Goal: Information Seeking & Learning: Learn about a topic

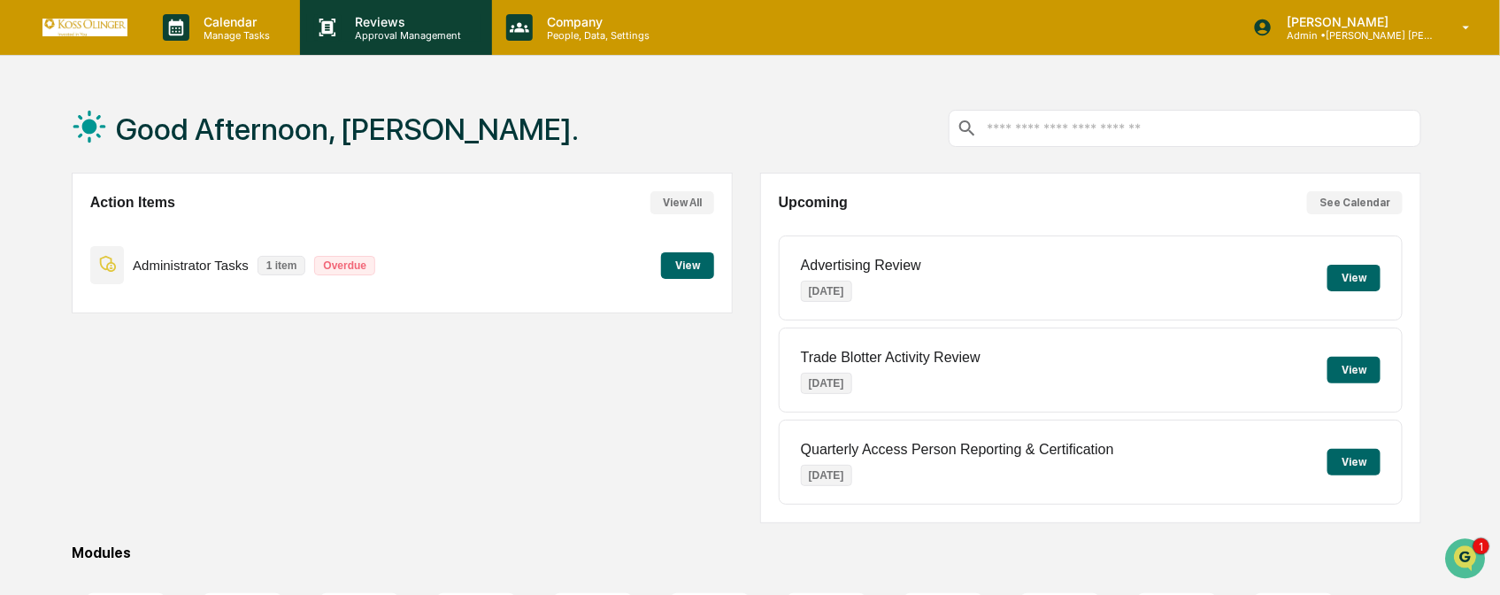
click at [379, 38] on p "Approval Management" at bounding box center [406, 35] width 129 height 12
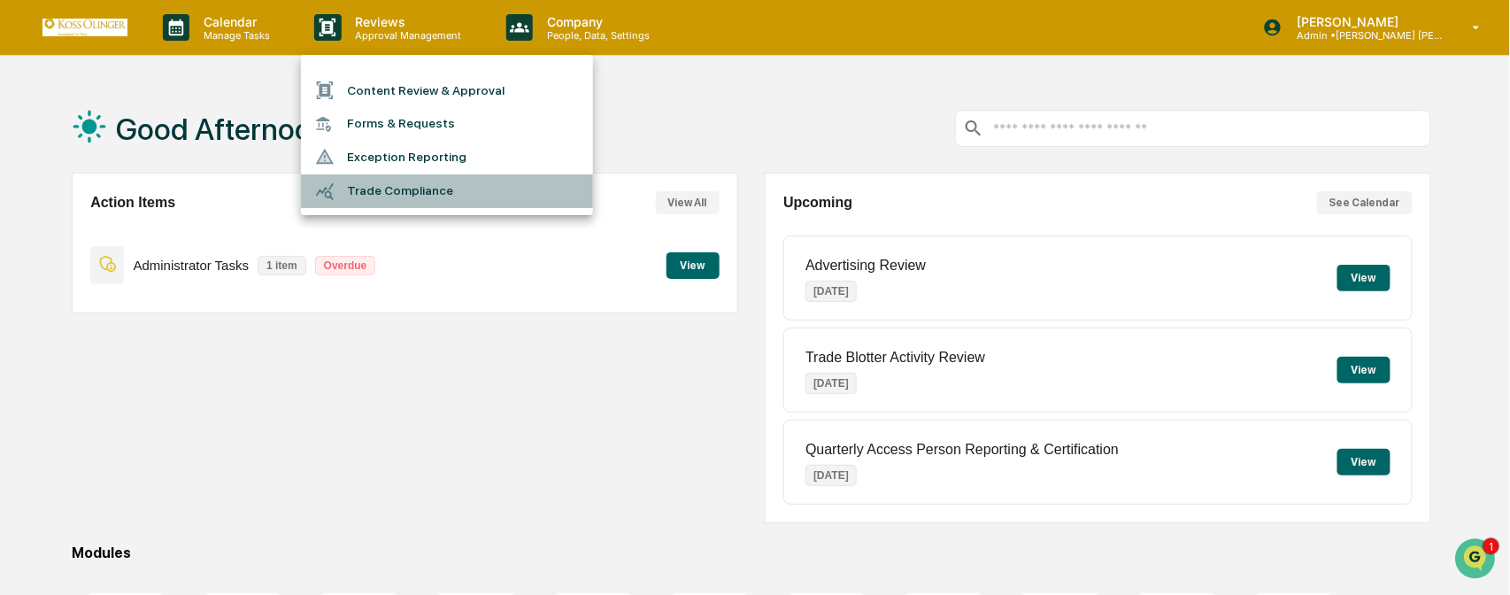
click at [420, 207] on li "Trade Compliance" at bounding box center [447, 191] width 292 height 34
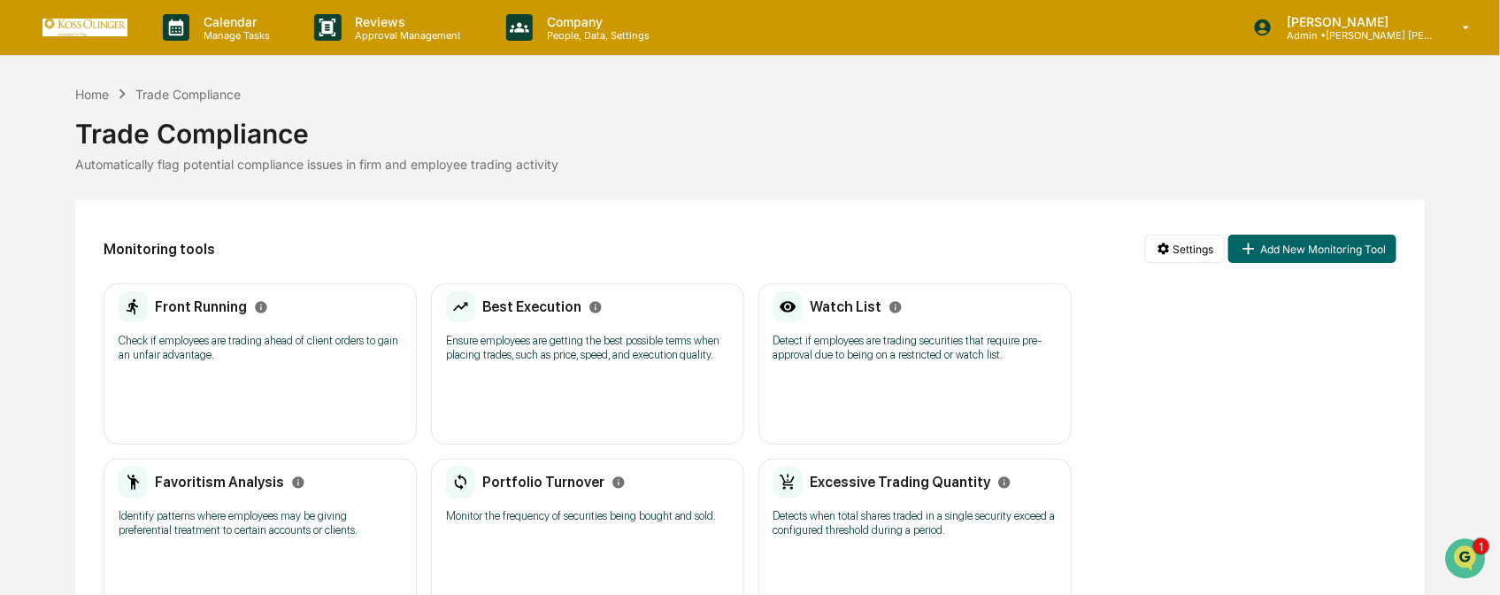
scroll to position [196, 0]
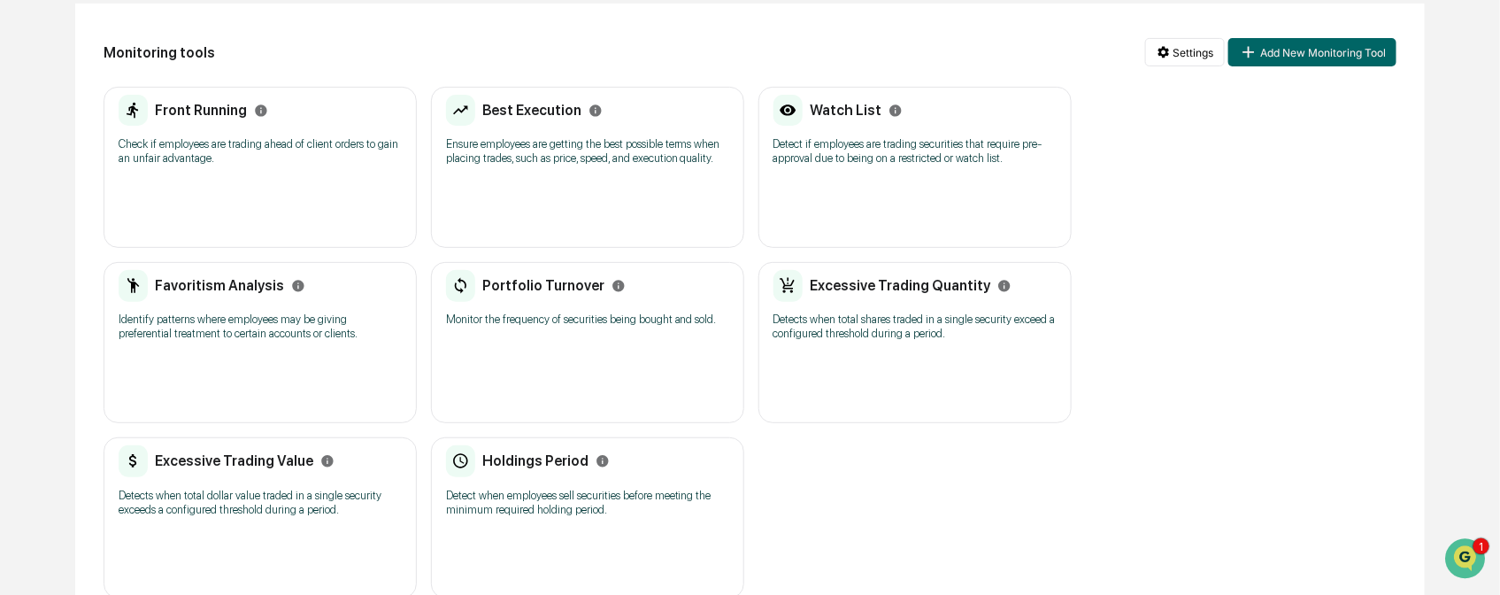
click at [535, 154] on p "Ensure employees are getting the best possible terms when placing trades, such …" at bounding box center [587, 151] width 283 height 28
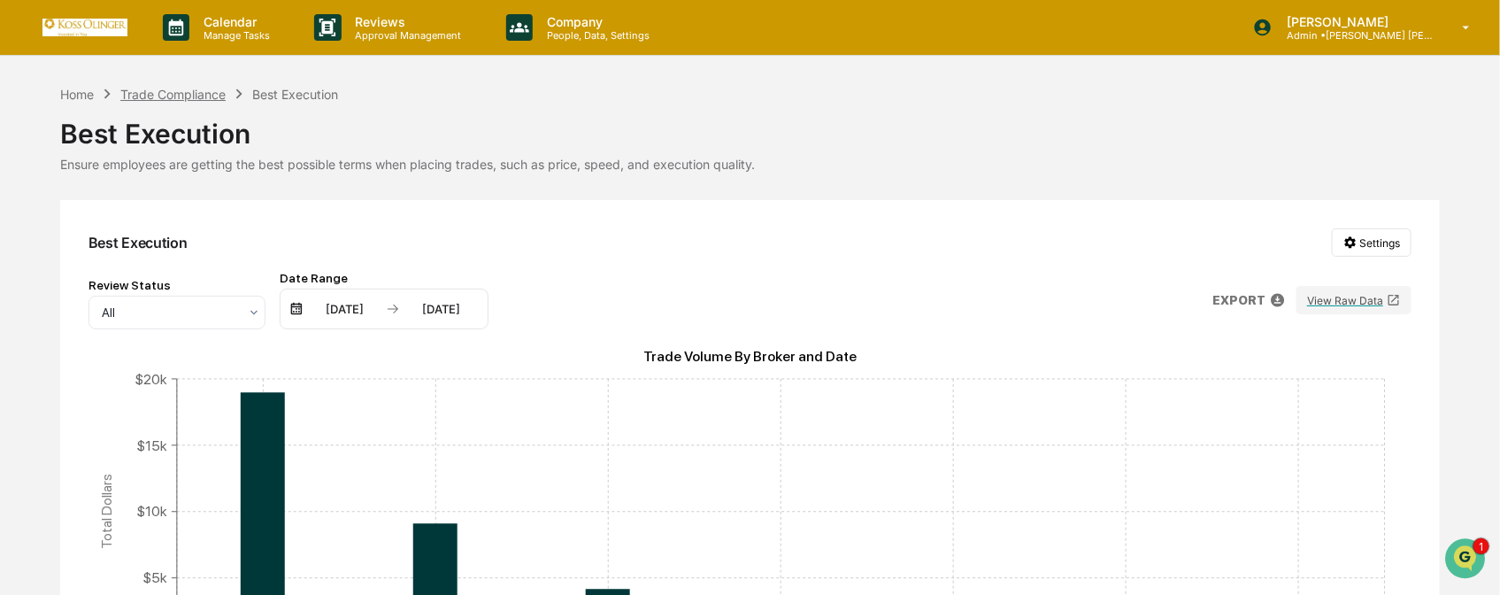
click at [199, 89] on div "Trade Compliance" at bounding box center [172, 94] width 105 height 15
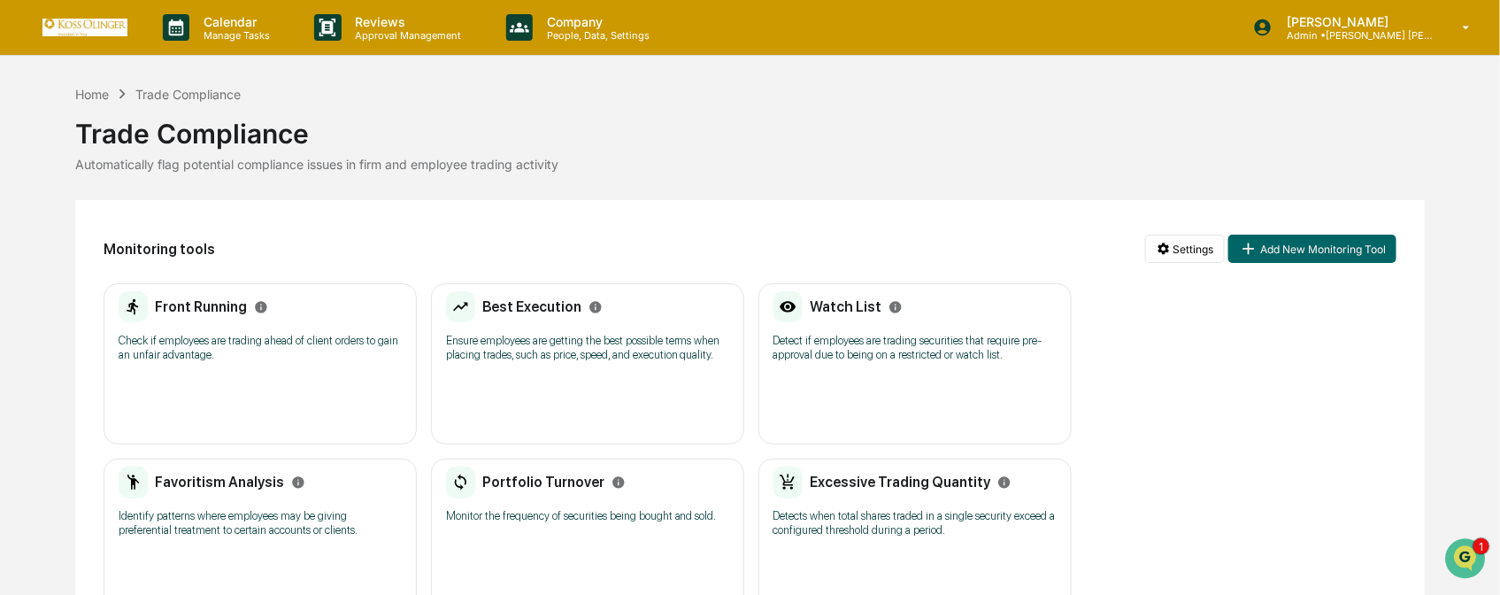
click at [321, 493] on div "Favoritism Analysis" at bounding box center [260, 482] width 283 height 32
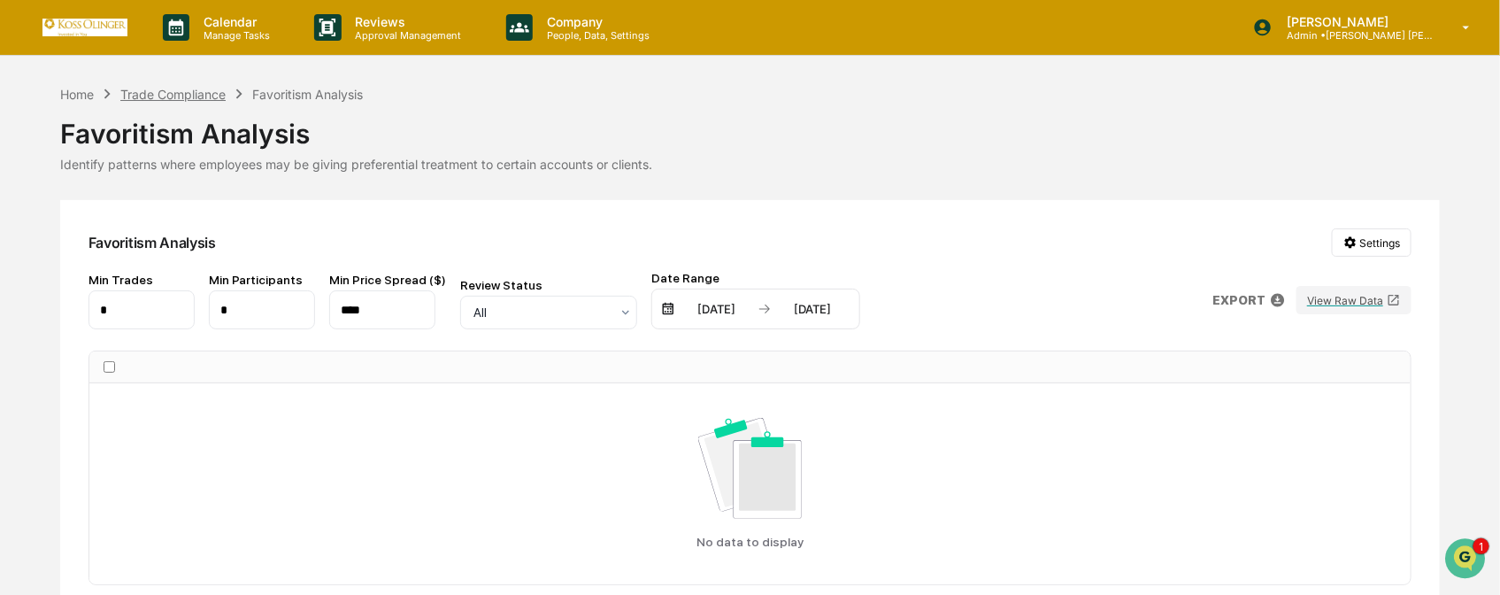
click at [158, 100] on div "Trade Compliance" at bounding box center [172, 94] width 105 height 15
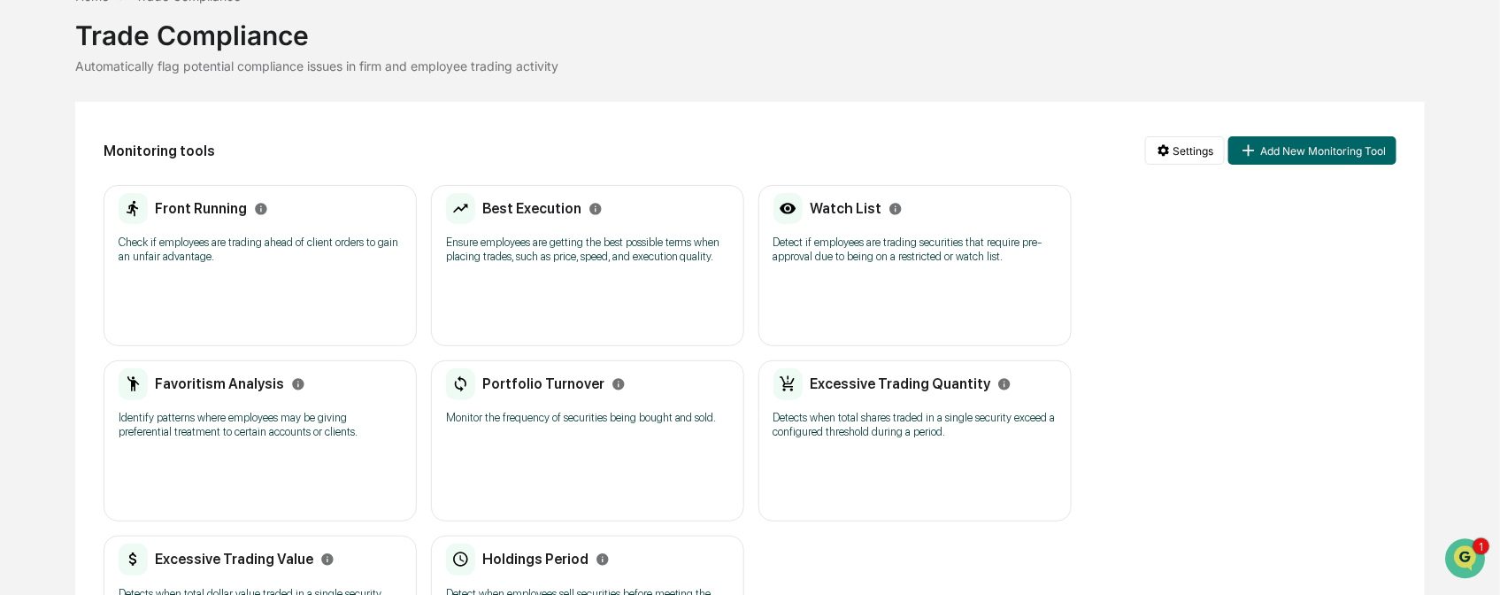
scroll to position [196, 0]
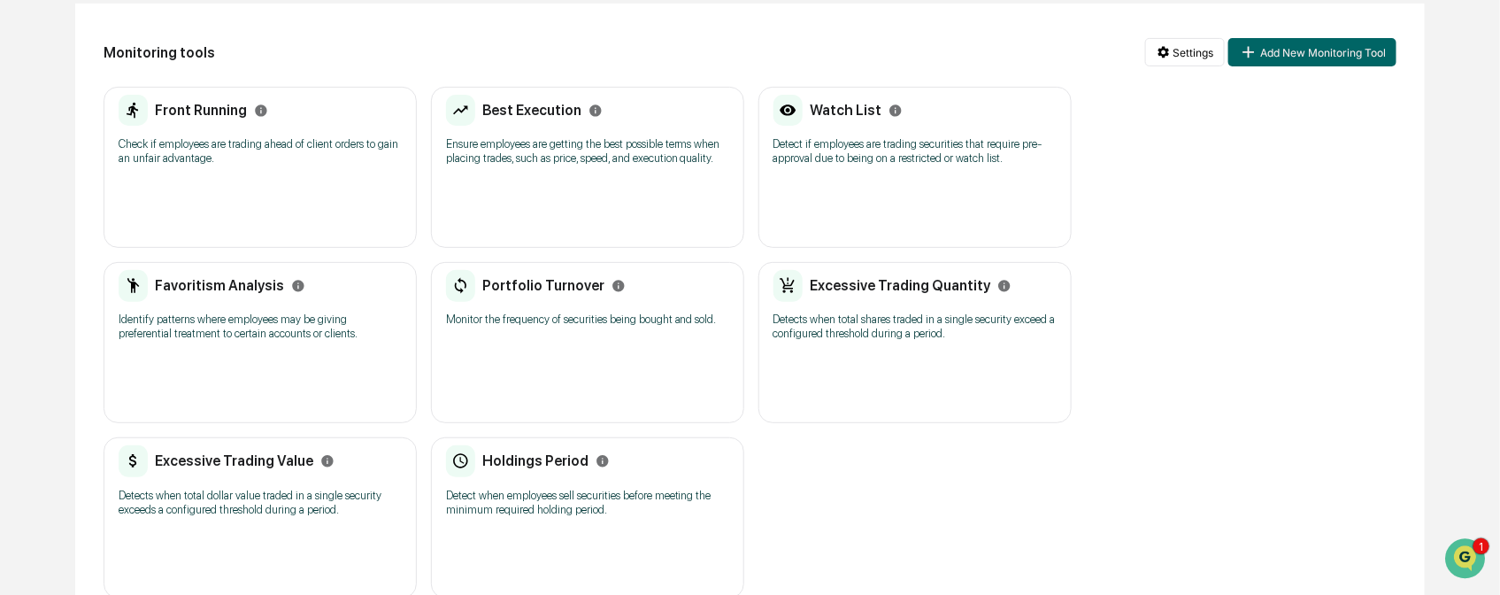
click at [551, 354] on div "Portfolio Turnover Monitor the frequency of securities being bought and sold. N…" at bounding box center [587, 342] width 313 height 161
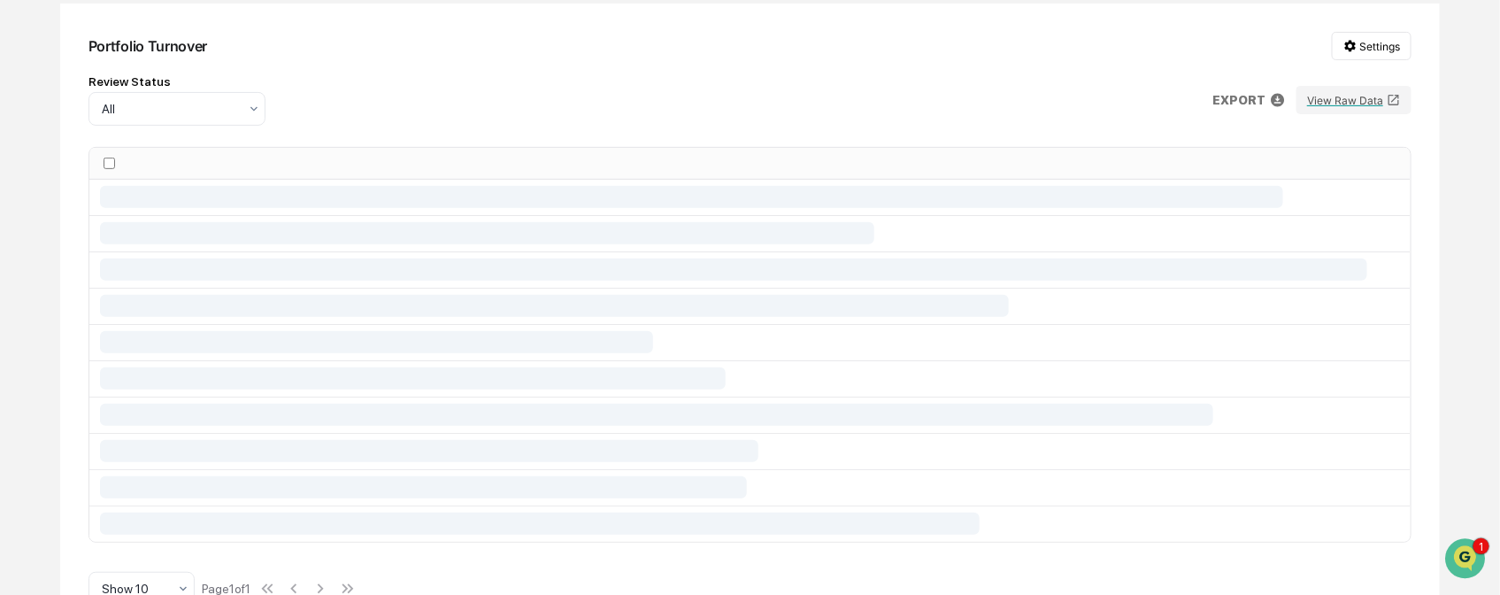
scroll to position [77, 0]
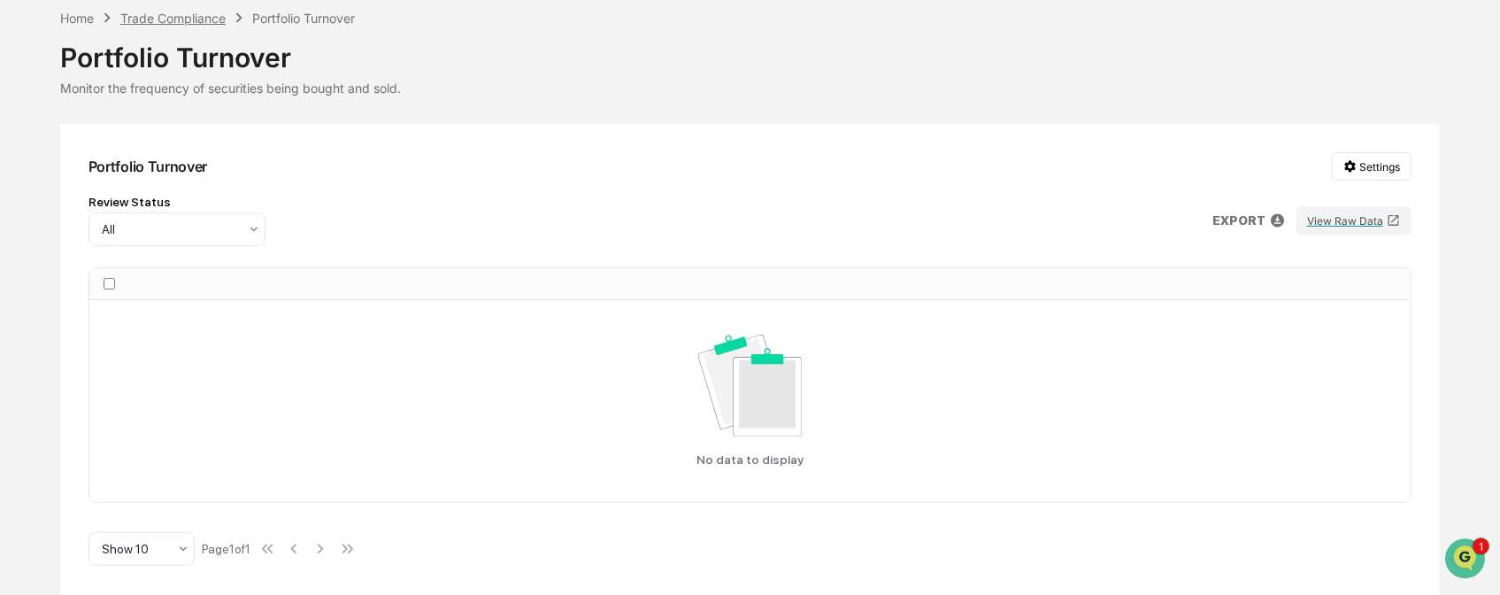
click at [166, 14] on div "Trade Compliance" at bounding box center [172, 18] width 105 height 15
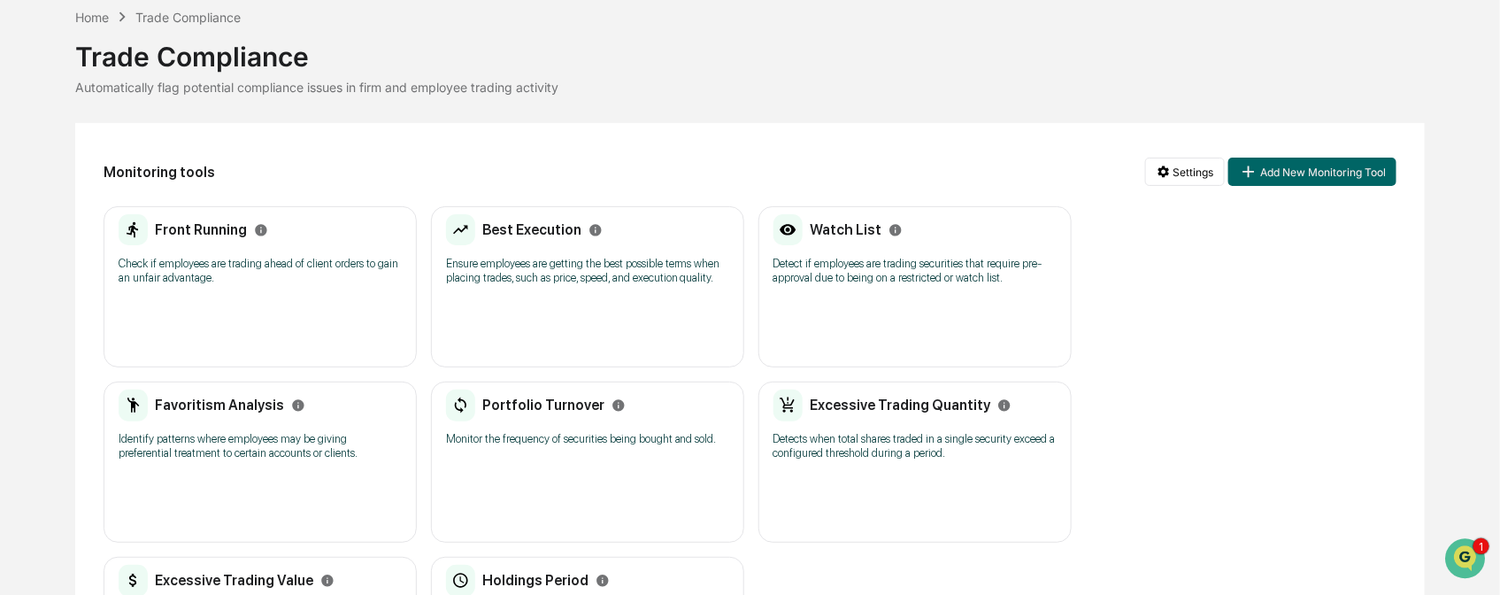
scroll to position [196, 0]
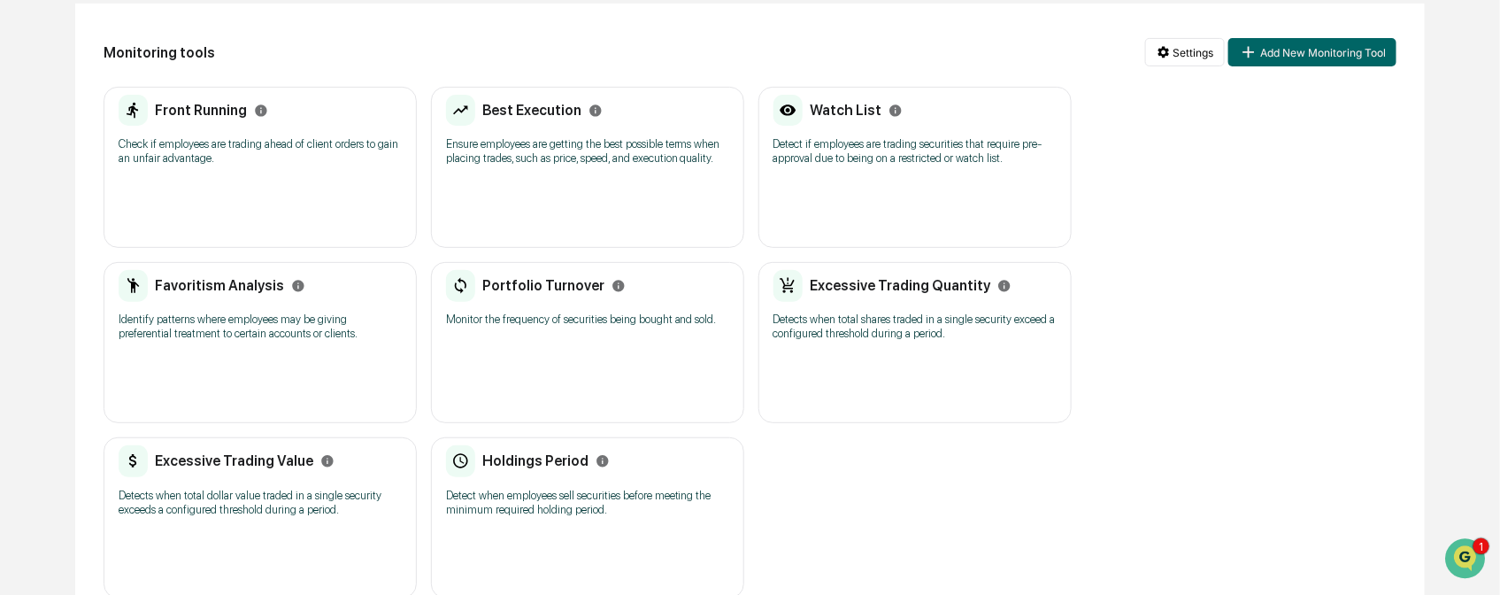
click at [891, 330] on p "Detects when total shares traded in a single security exceed a configured thres…" at bounding box center [915, 326] width 283 height 28
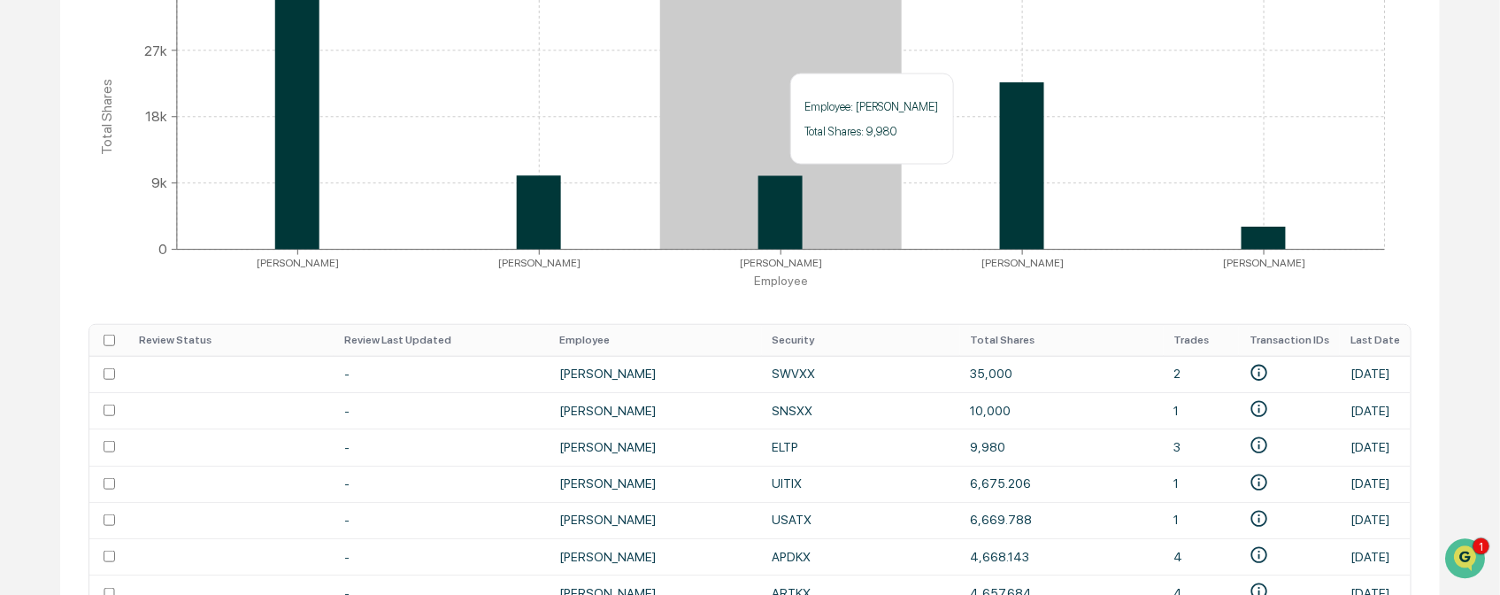
scroll to position [491, 0]
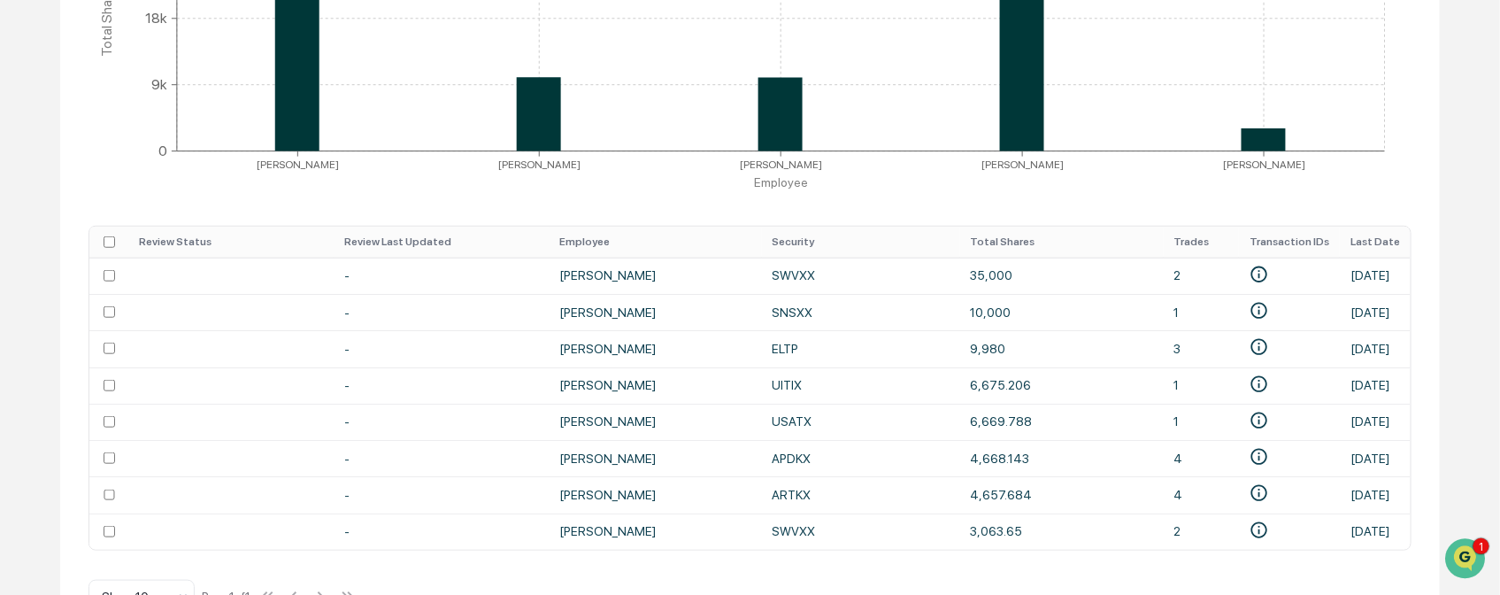
drag, startPoint x: 889, startPoint y: 551, endPoint x: 989, endPoint y: 560, distance: 101.4
click at [989, 560] on div "Excessive Trading Quantity Settings Review Status All Time Period 1 week Share …" at bounding box center [750, 176] width 1380 height 934
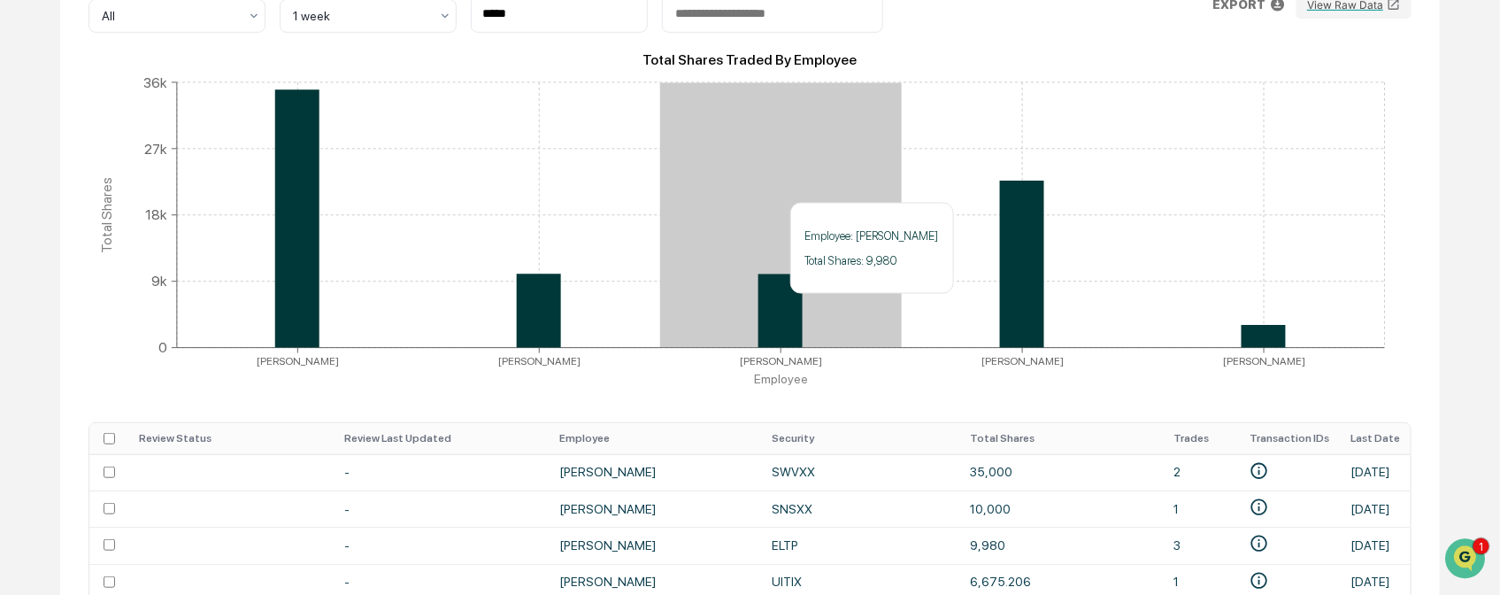
scroll to position [0, 0]
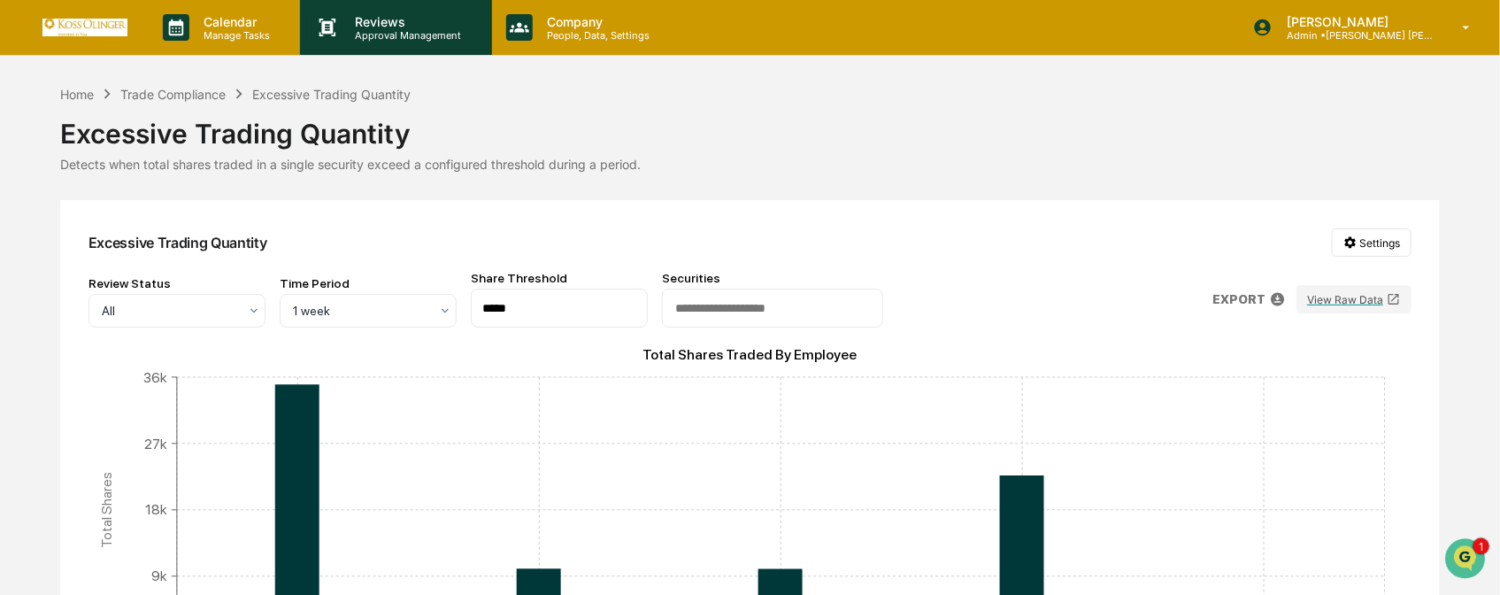
click at [366, 31] on p "Approval Management" at bounding box center [406, 35] width 129 height 12
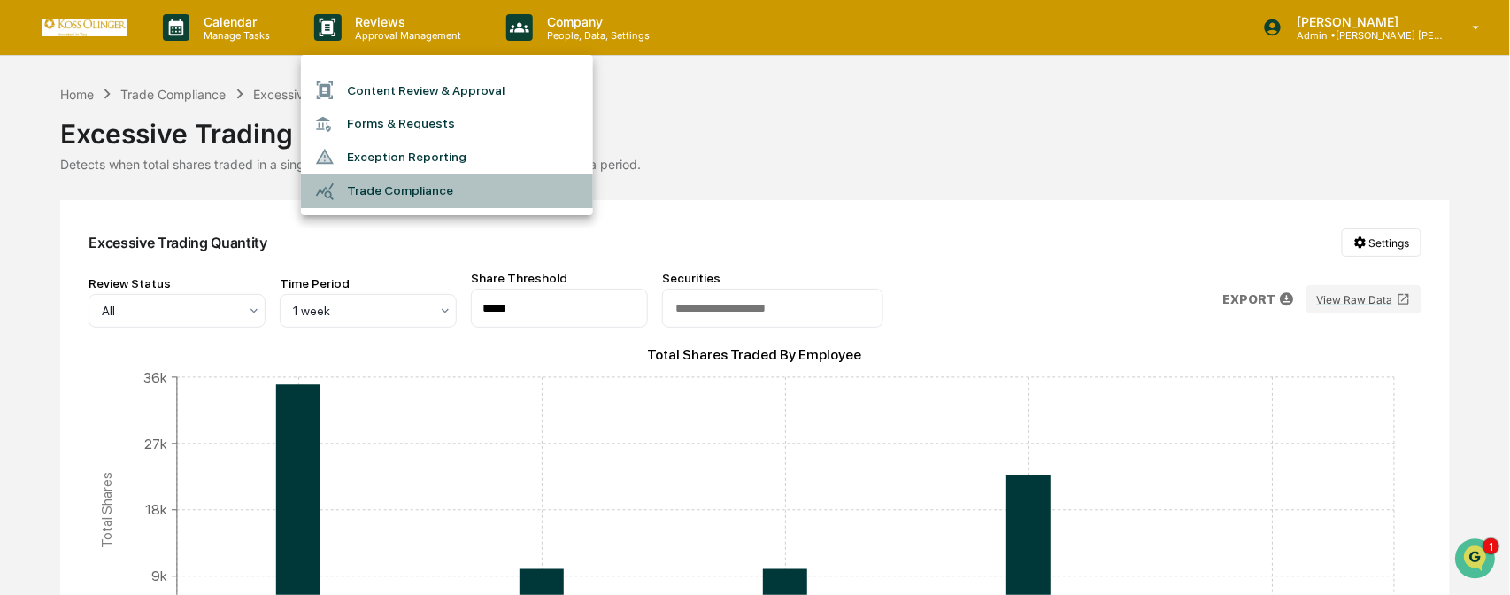
click at [405, 196] on li "Trade Compliance" at bounding box center [447, 191] width 292 height 34
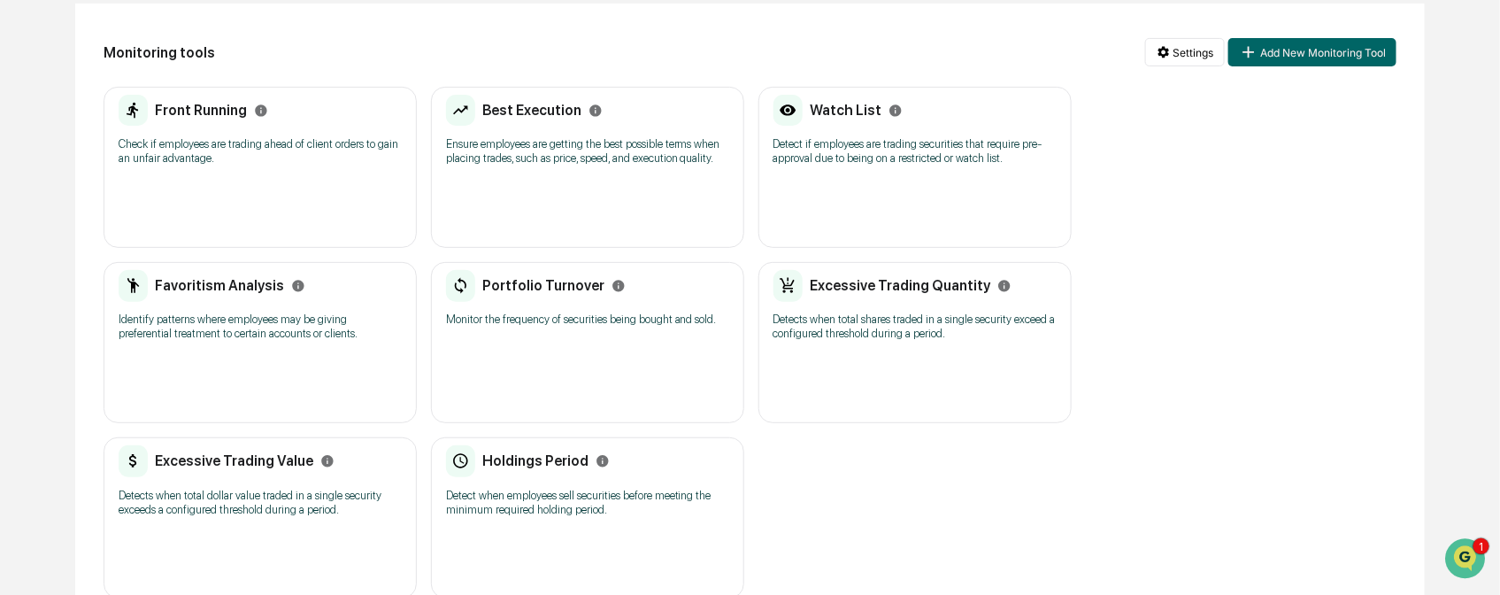
scroll to position [231, 0]
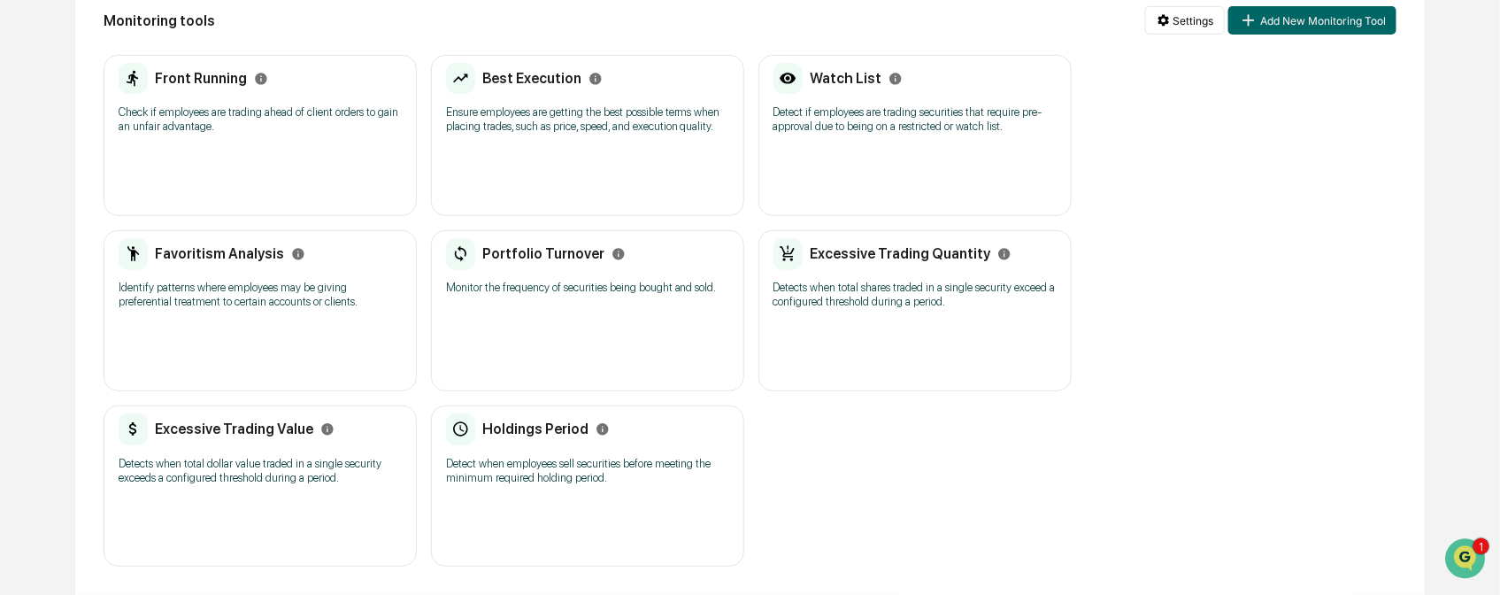
click at [594, 87] on div "Best Execution" at bounding box center [524, 79] width 157 height 32
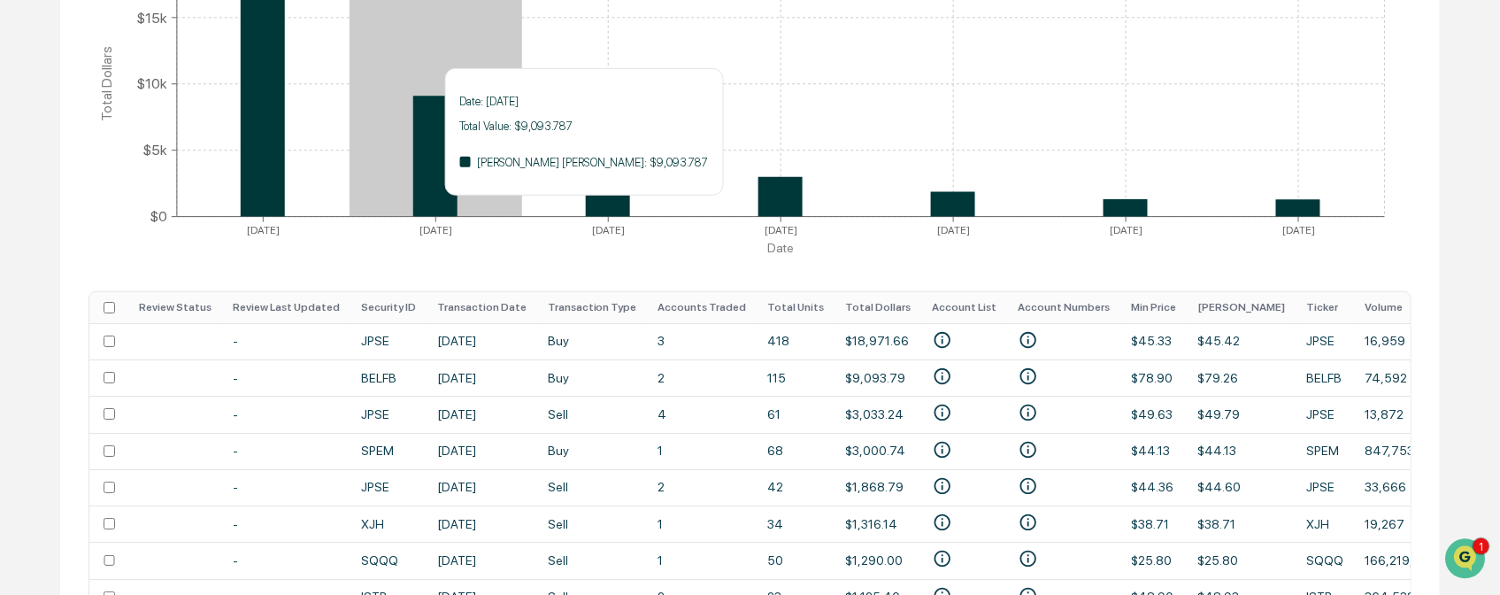
scroll to position [526, 0]
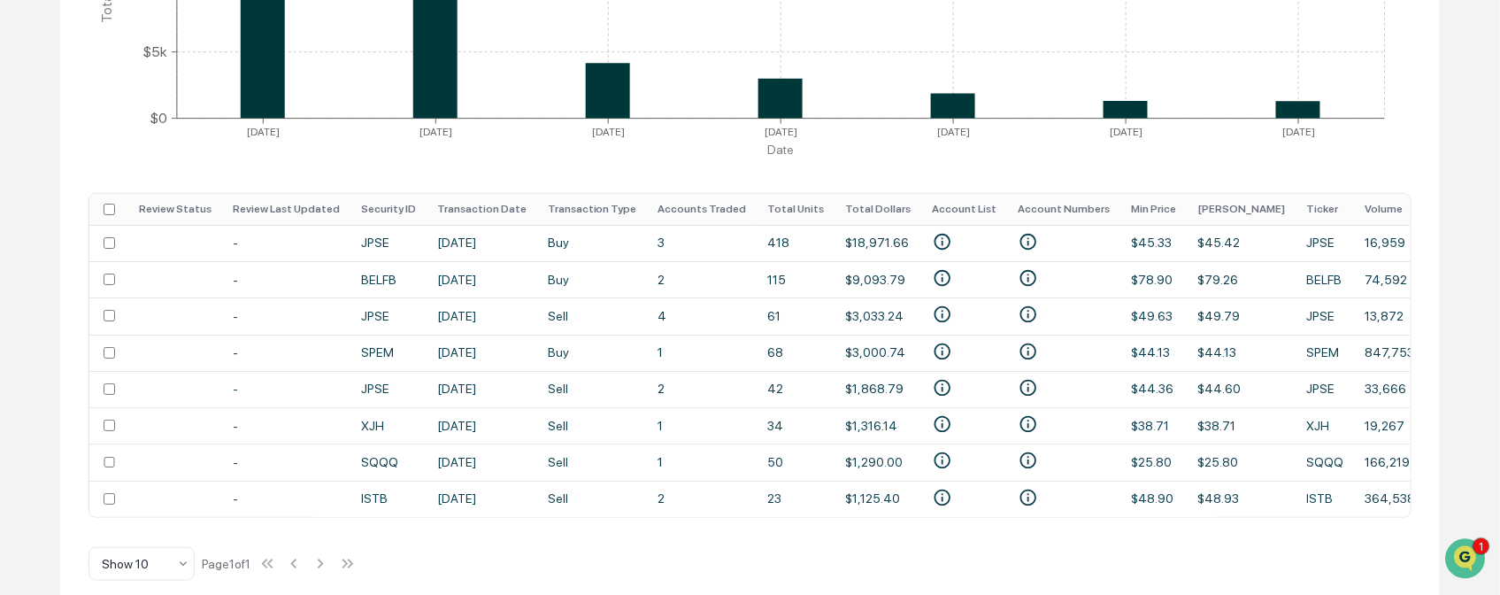
drag, startPoint x: 512, startPoint y: 535, endPoint x: 722, endPoint y: 543, distance: 210.8
click at [722, 543] on div "Best Execution Settings Review Status All Date Range [DATE] [DATE] EXPORT View …" at bounding box center [750, 142] width 1380 height 936
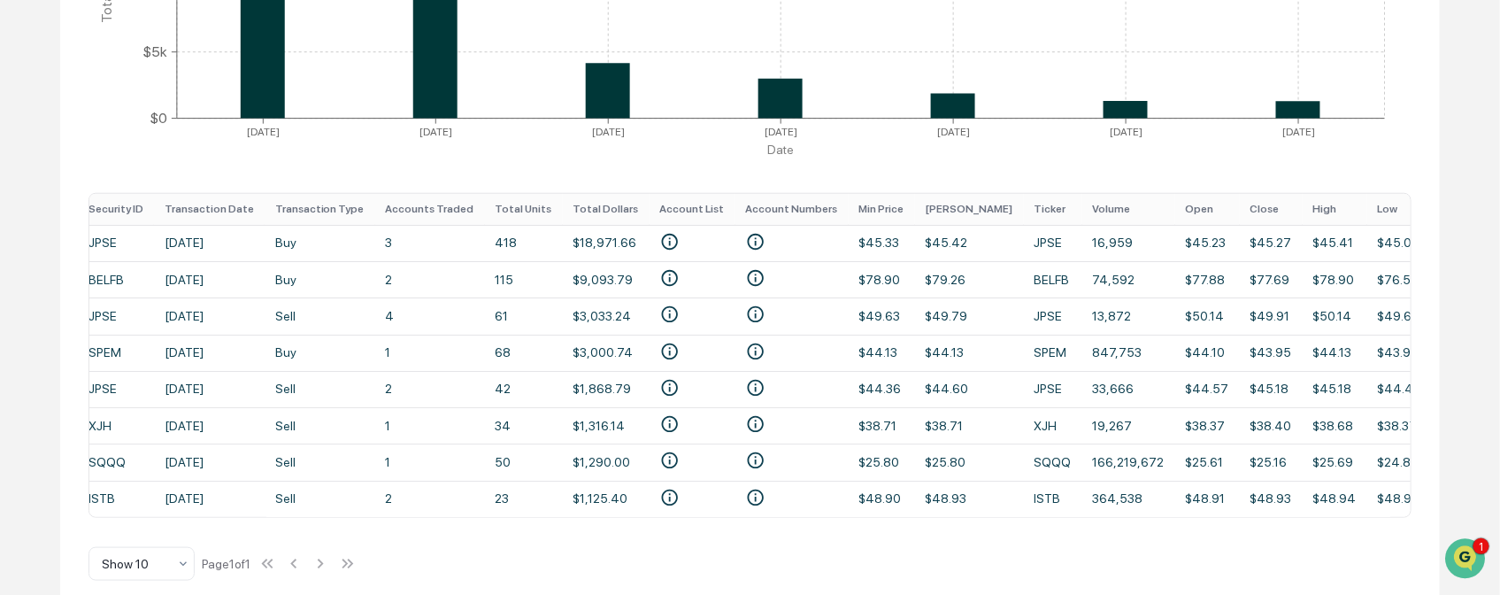
scroll to position [0, 347]
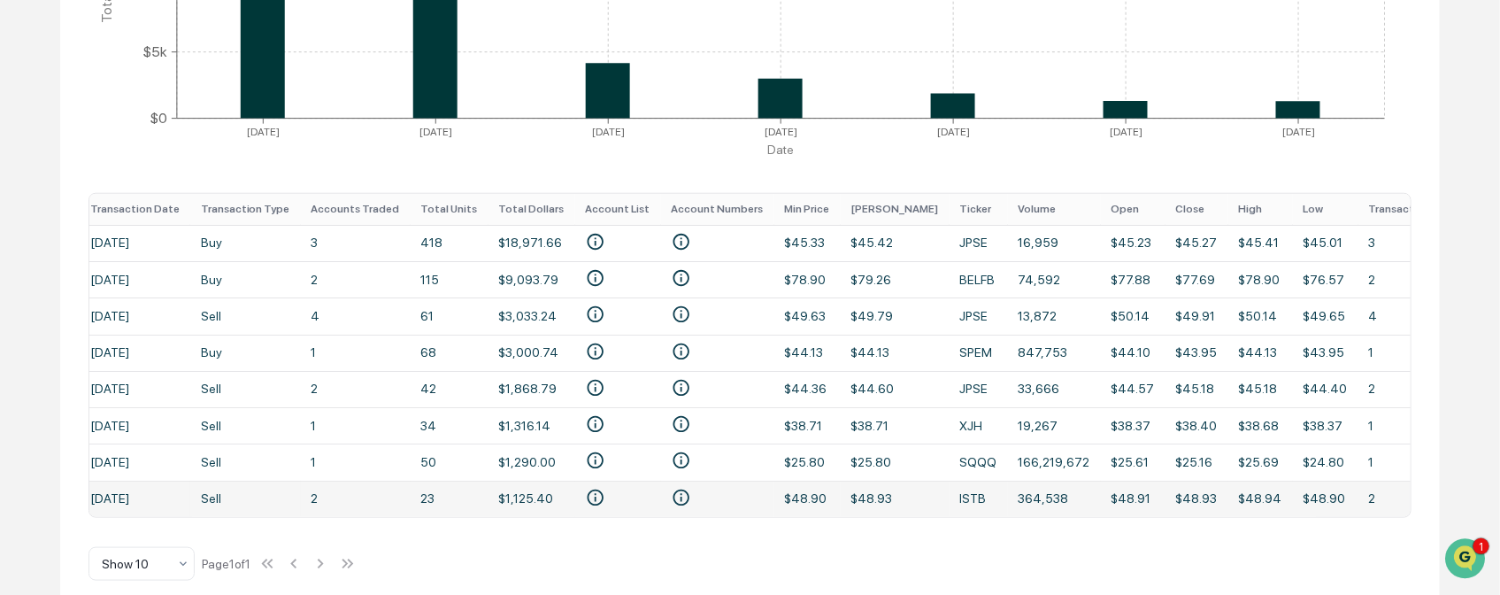
drag, startPoint x: 498, startPoint y: 527, endPoint x: 295, endPoint y: 519, distance: 203.7
click at [295, 518] on div "Review Status Review Last Updated Security ID Transaction Date Transaction Type…" at bounding box center [750, 355] width 1323 height 325
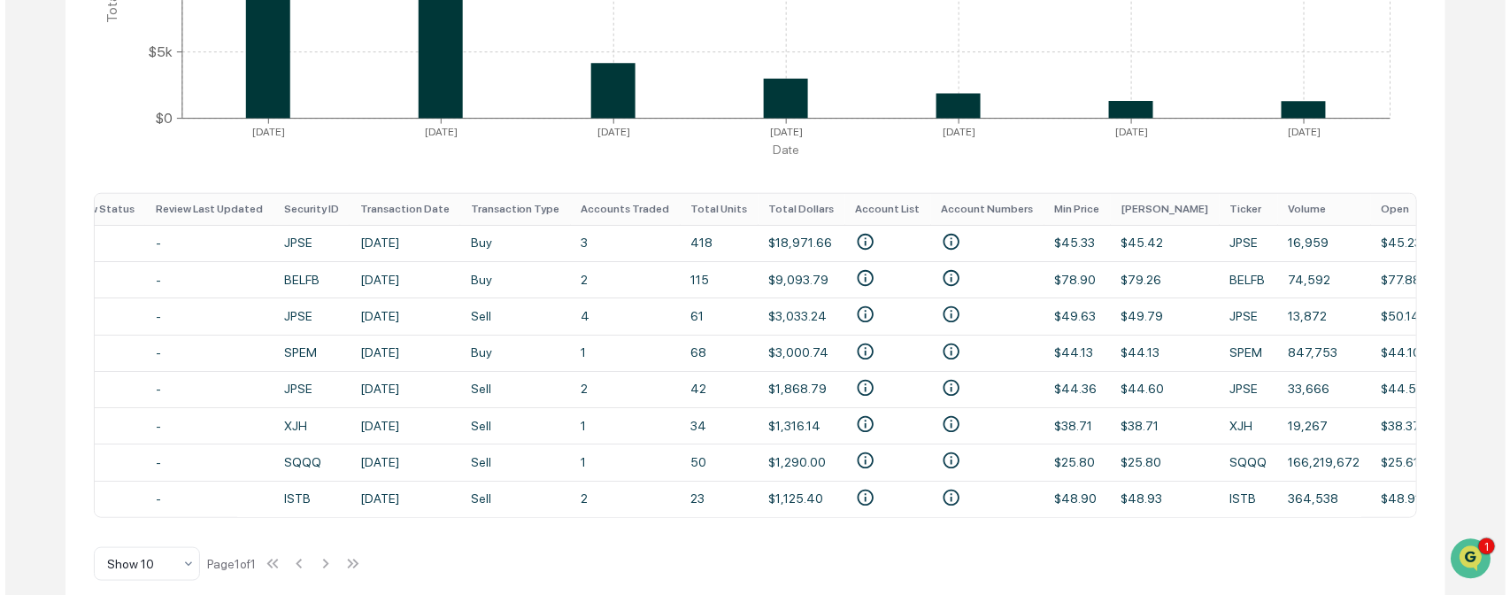
scroll to position [0, 122]
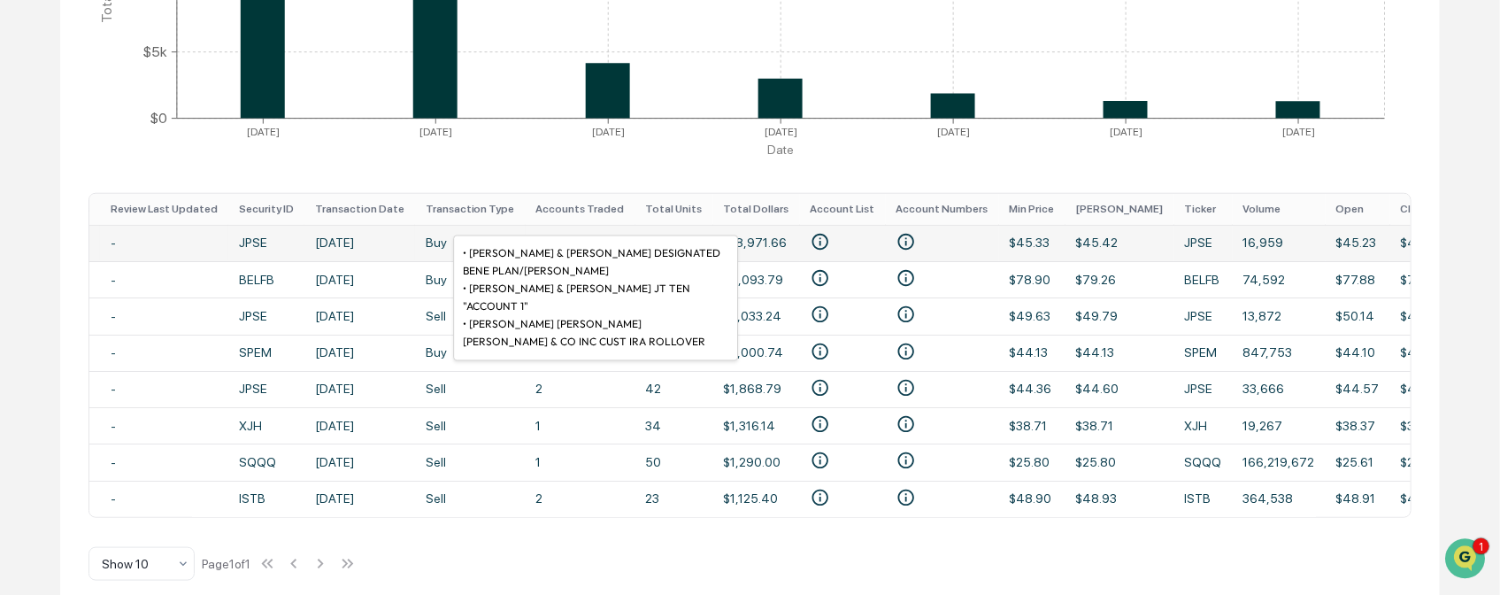
click at [811, 240] on icon at bounding box center [820, 241] width 19 height 19
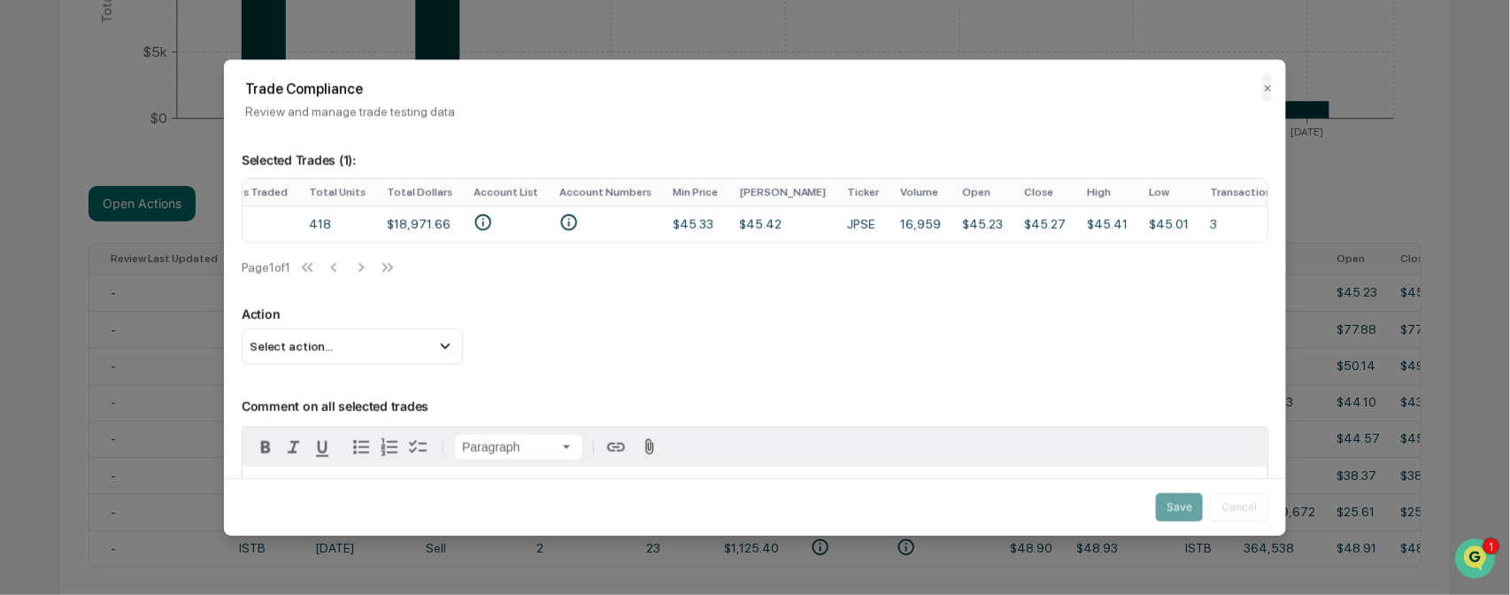
scroll to position [0, 354]
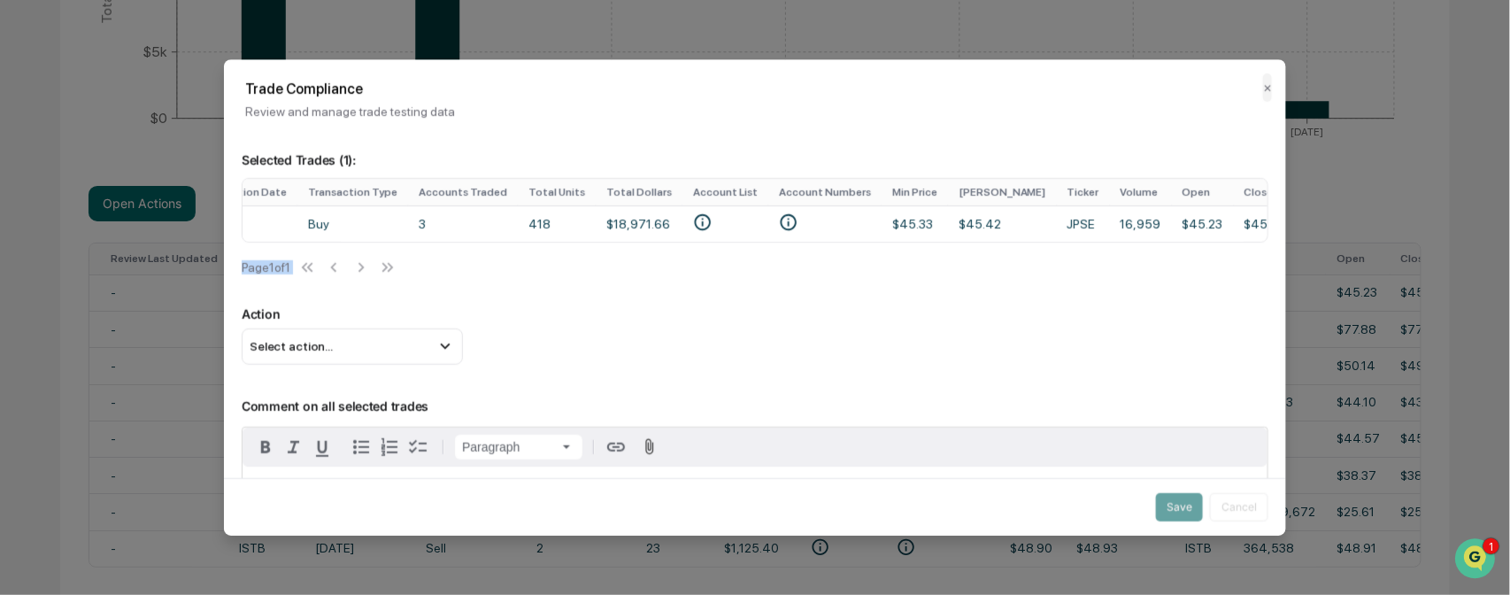
drag, startPoint x: 731, startPoint y: 250, endPoint x: 842, endPoint y: 264, distance: 111.5
click at [842, 264] on div "Review Status Review Last Updated Security ID Transaction Date Transaction Type…" at bounding box center [755, 231] width 1027 height 107
click at [684, 260] on div "Review Status Review Last Updated Security ID Transaction Date Transaction Type…" at bounding box center [755, 231] width 1027 height 107
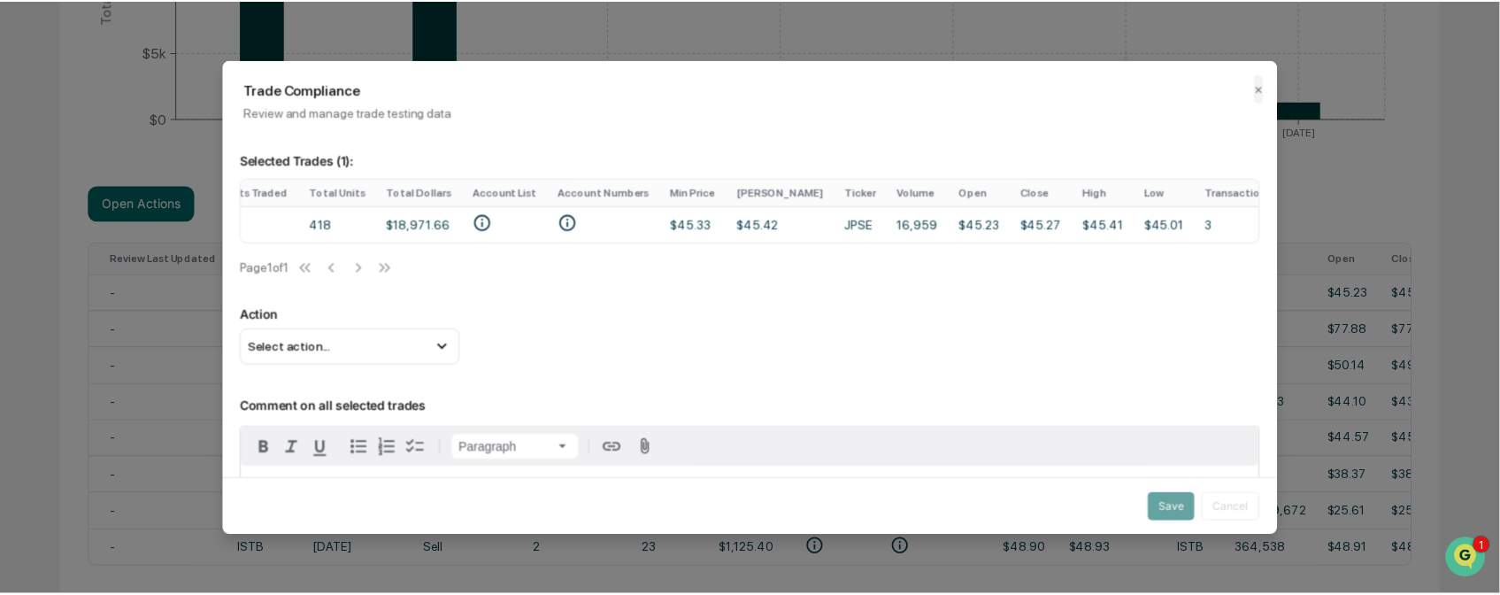
scroll to position [0, 574]
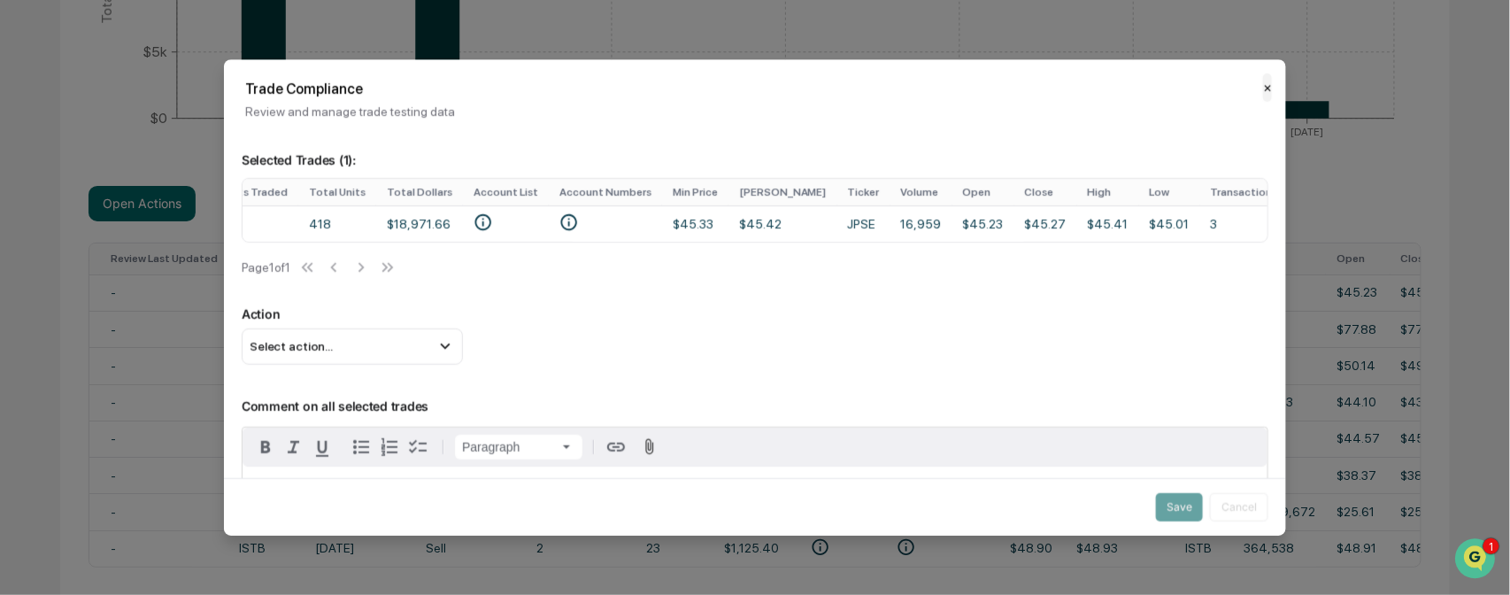
click at [1263, 84] on button "✕" at bounding box center [1267, 87] width 9 height 28
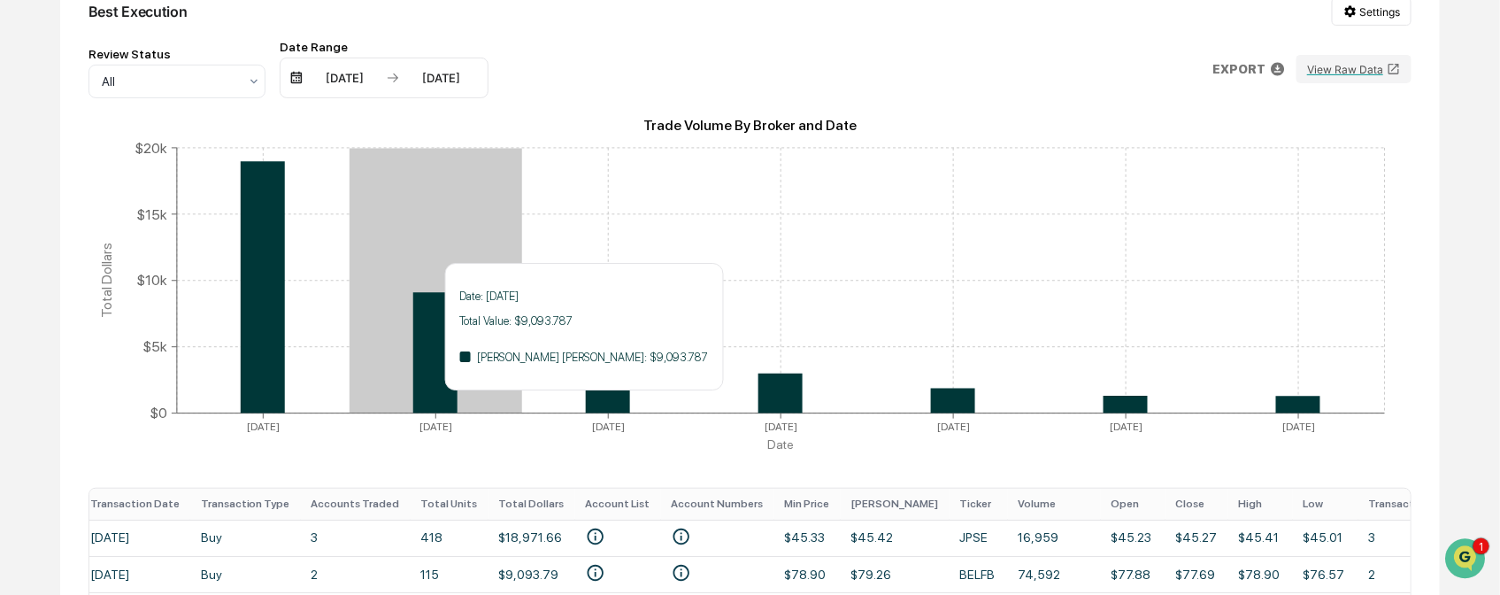
scroll to position [0, 0]
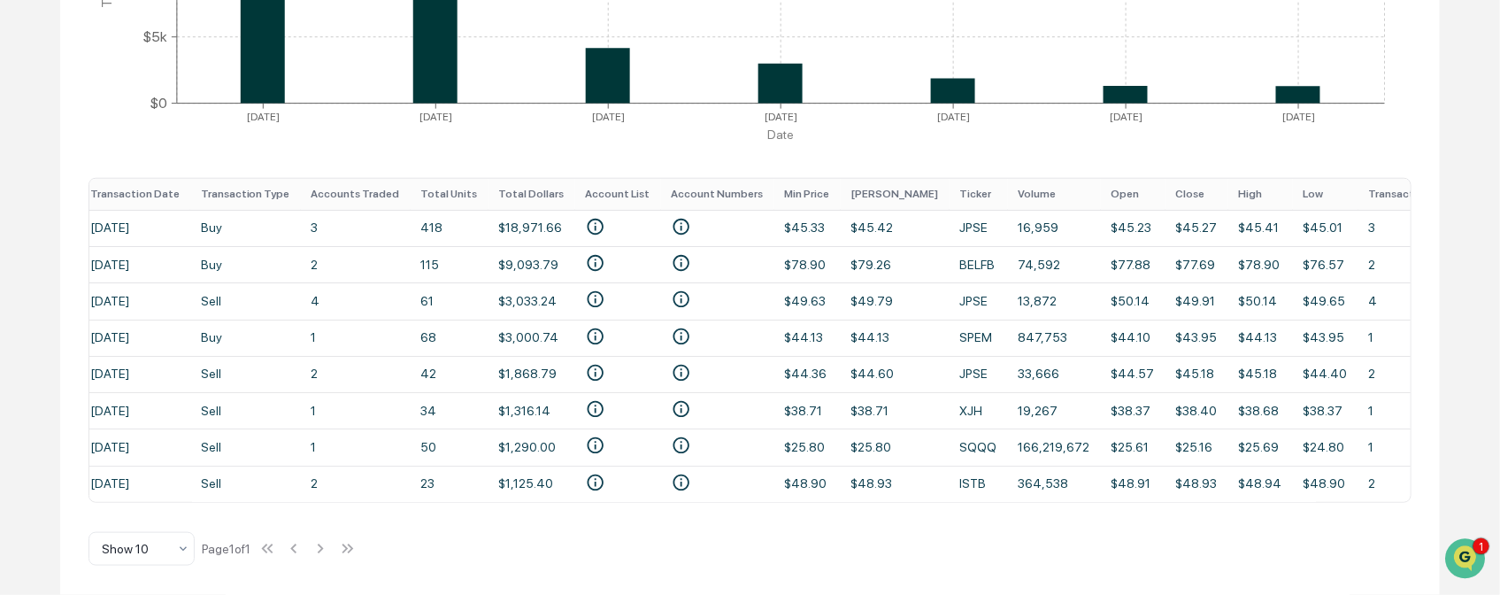
drag, startPoint x: 274, startPoint y: 500, endPoint x: 407, endPoint y: 562, distance: 146.5
click at [407, 562] on div "Best Execution Settings Review Status All Date Range [DATE] [DATE] EXPORT View …" at bounding box center [750, 127] width 1380 height 936
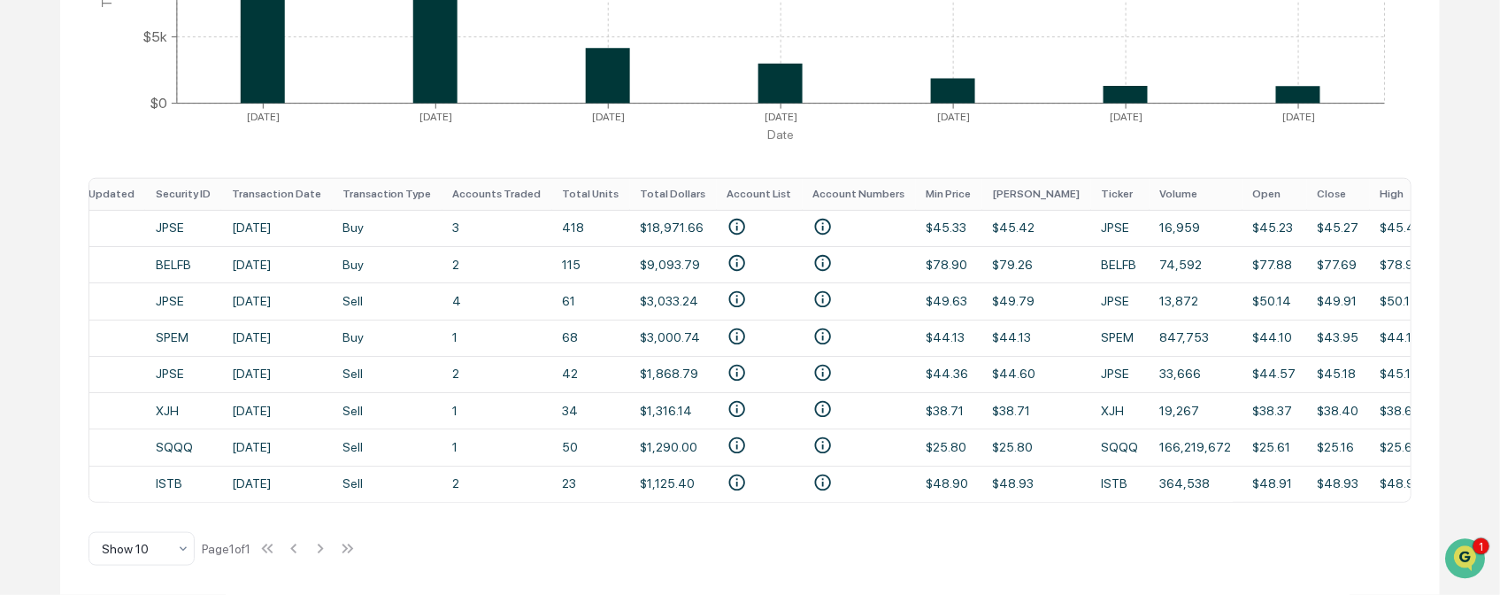
scroll to position [0, 195]
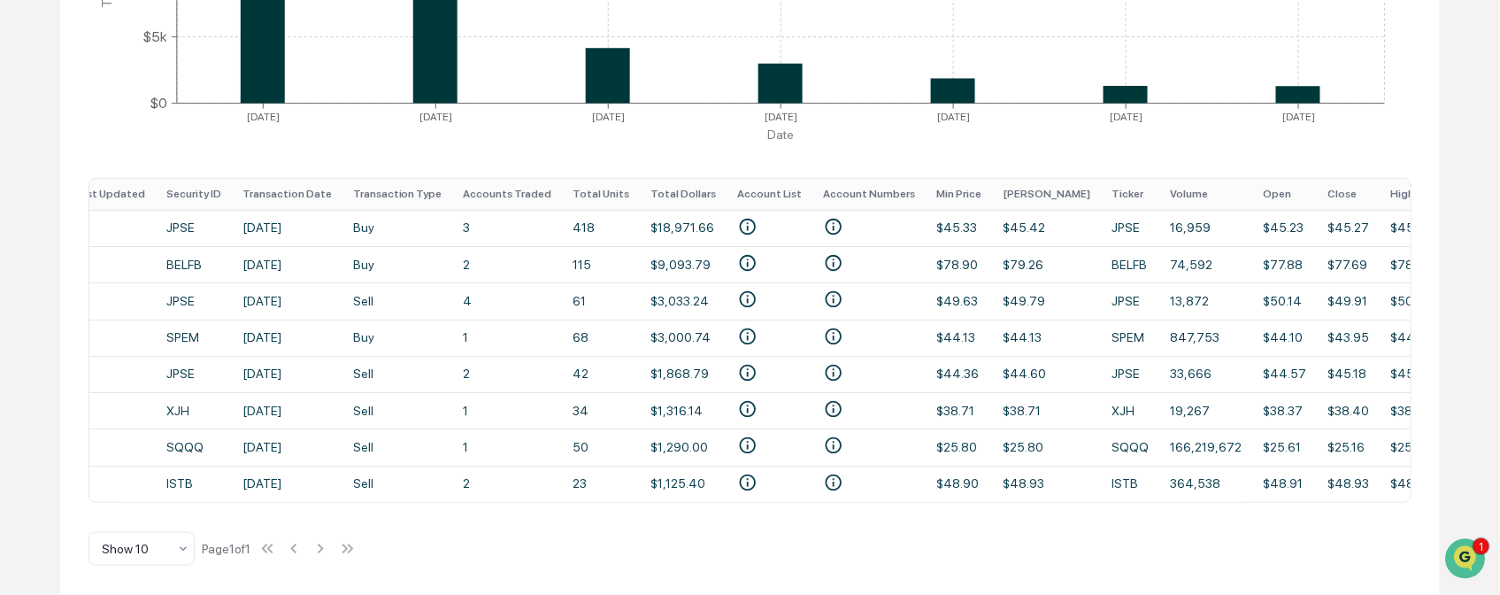
drag, startPoint x: 368, startPoint y: 506, endPoint x: 219, endPoint y: 499, distance: 148.9
drag, startPoint x: 219, startPoint y: 499, endPoint x: 446, endPoint y: 513, distance: 227.0
click at [446, 513] on div "Best Execution Settings Review Status All Date Range [DATE] [DATE] EXPORT View …" at bounding box center [750, 127] width 1380 height 936
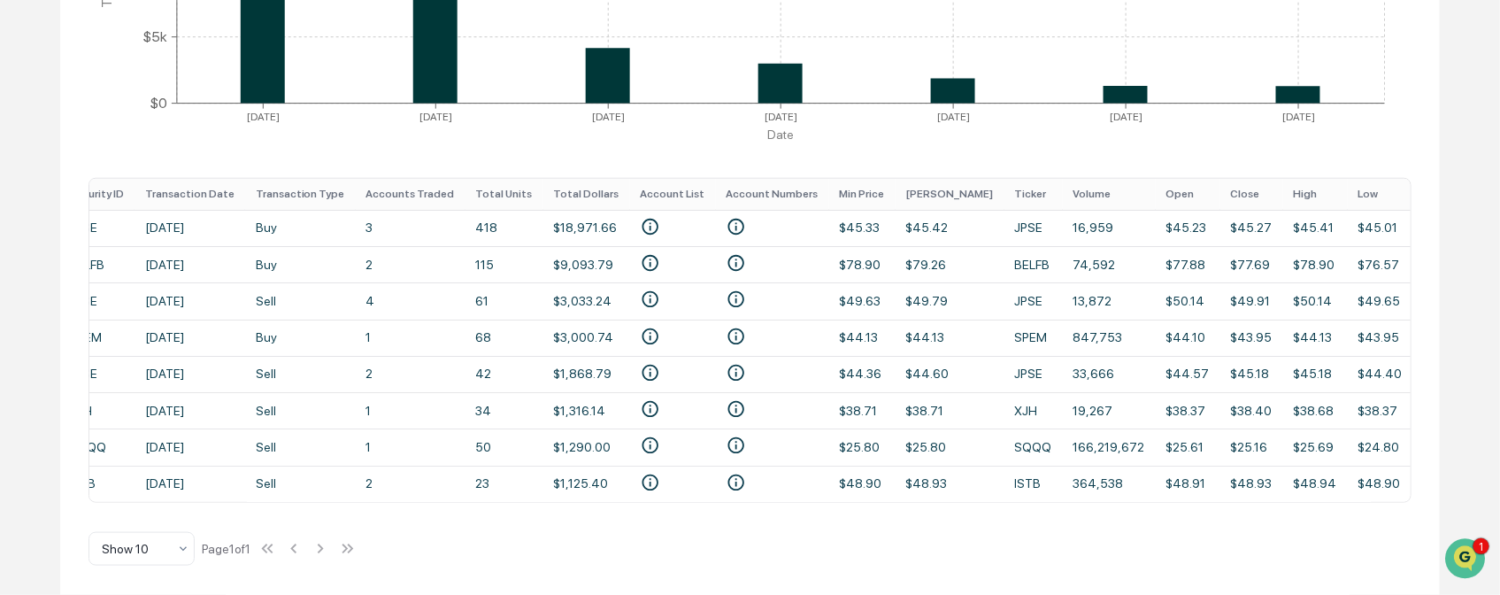
scroll to position [0, 347]
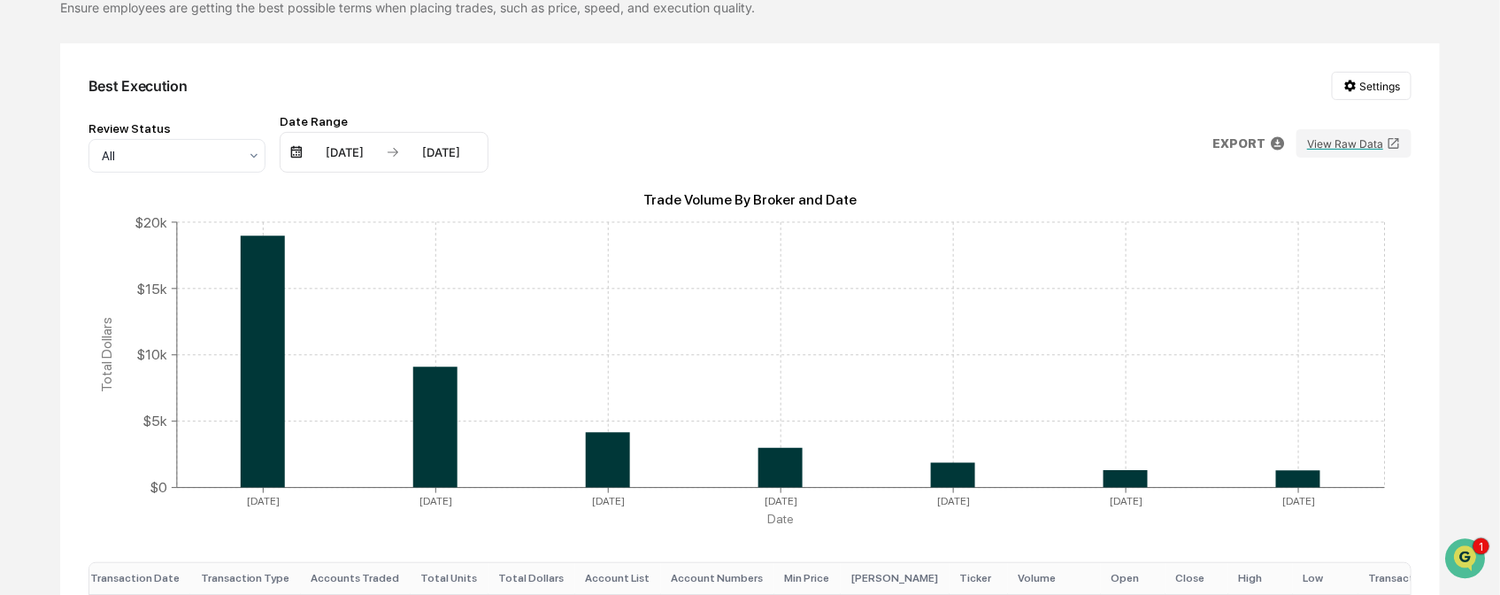
scroll to position [0, 0]
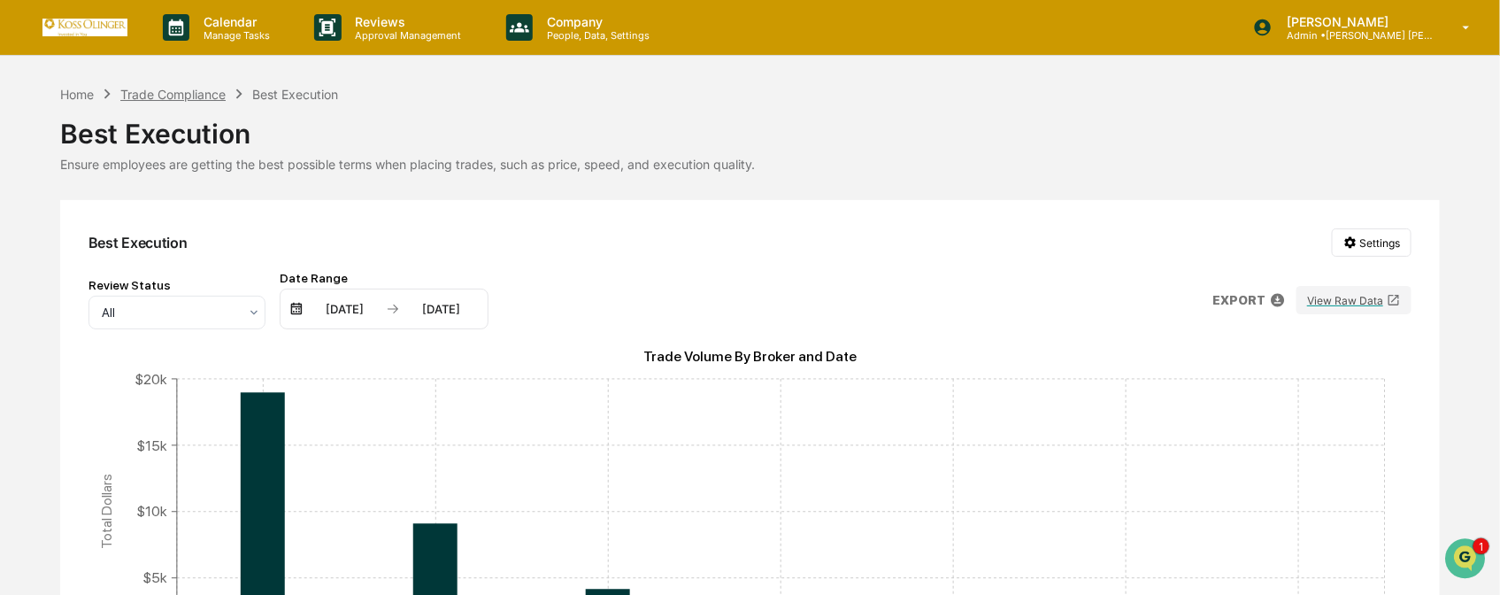
click at [142, 92] on div "Trade Compliance" at bounding box center [172, 94] width 105 height 15
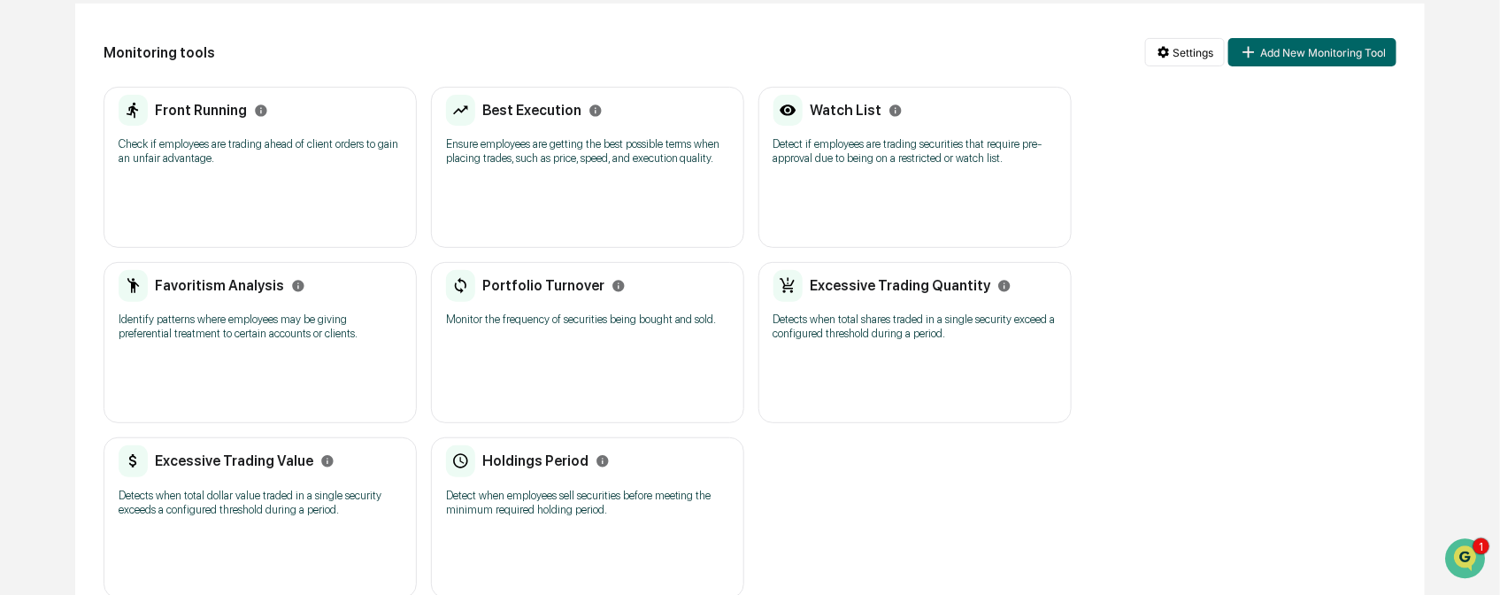
scroll to position [231, 0]
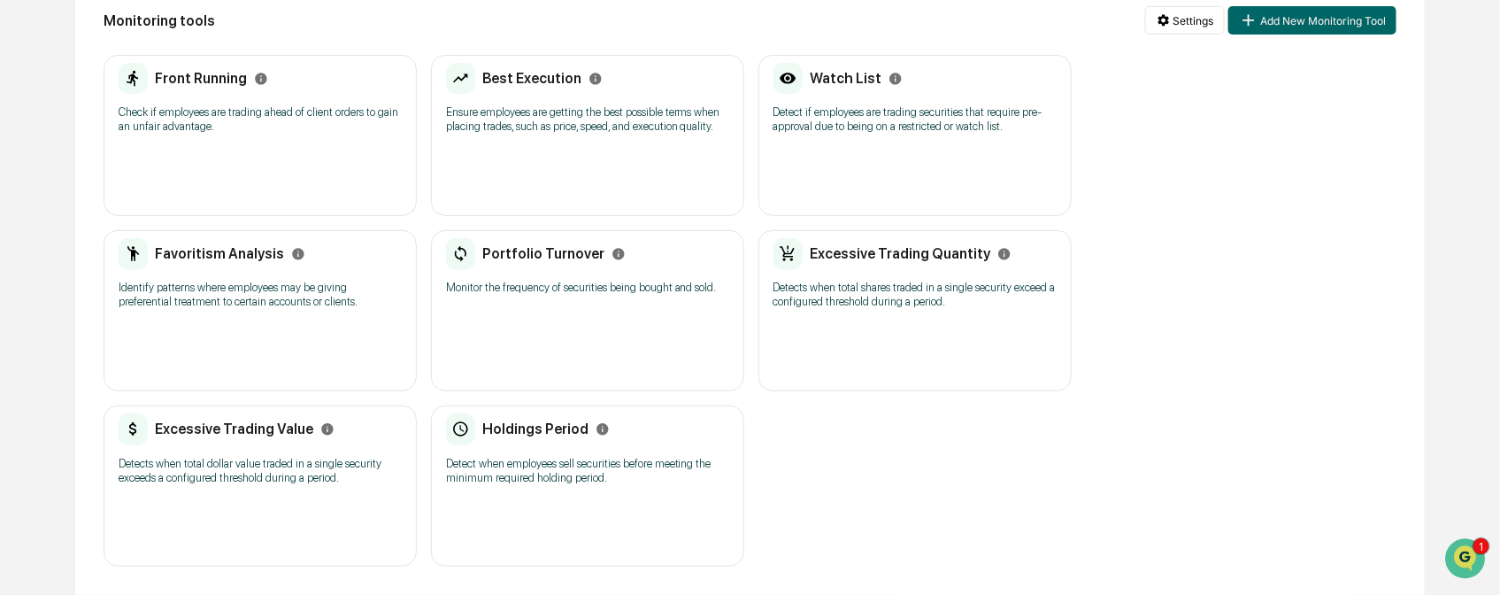
click at [536, 72] on h2 "Best Execution" at bounding box center [531, 78] width 99 height 17
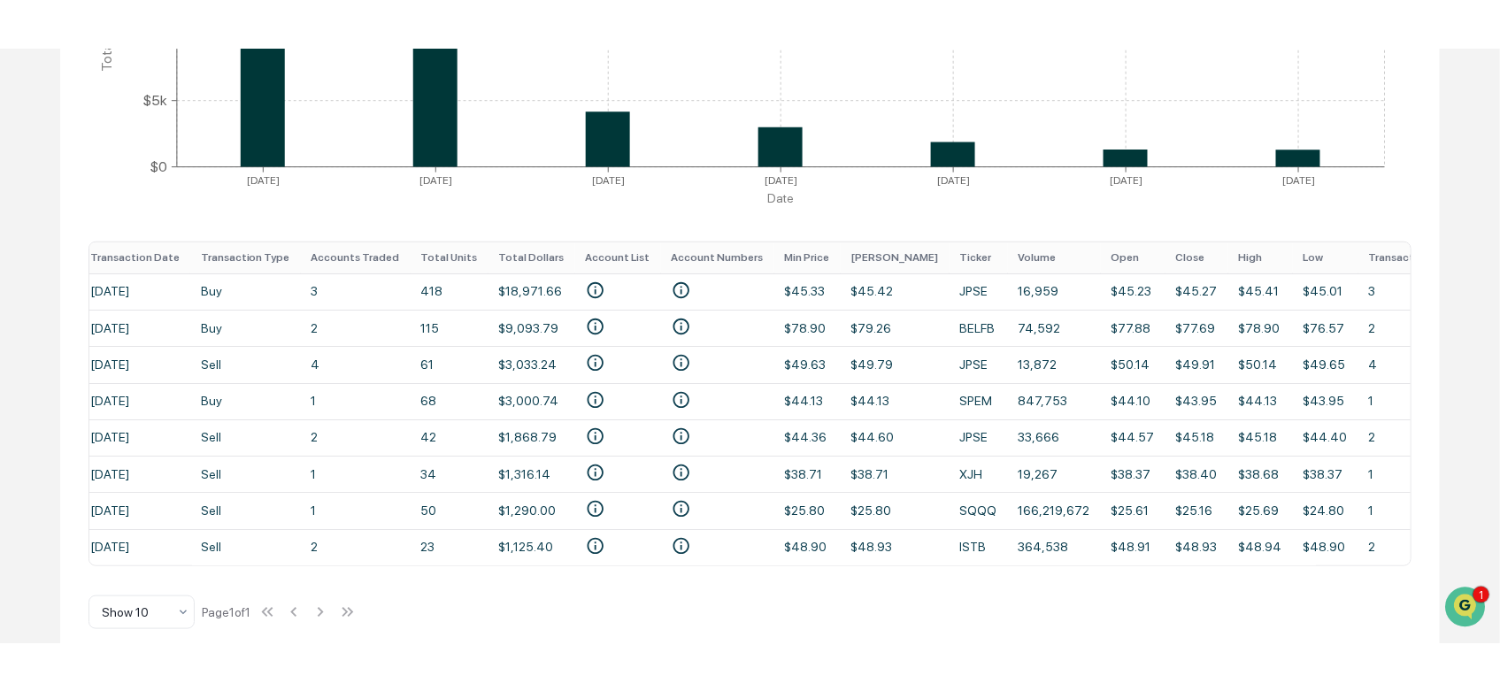
scroll to position [454, 0]
